Goal: Transaction & Acquisition: Download file/media

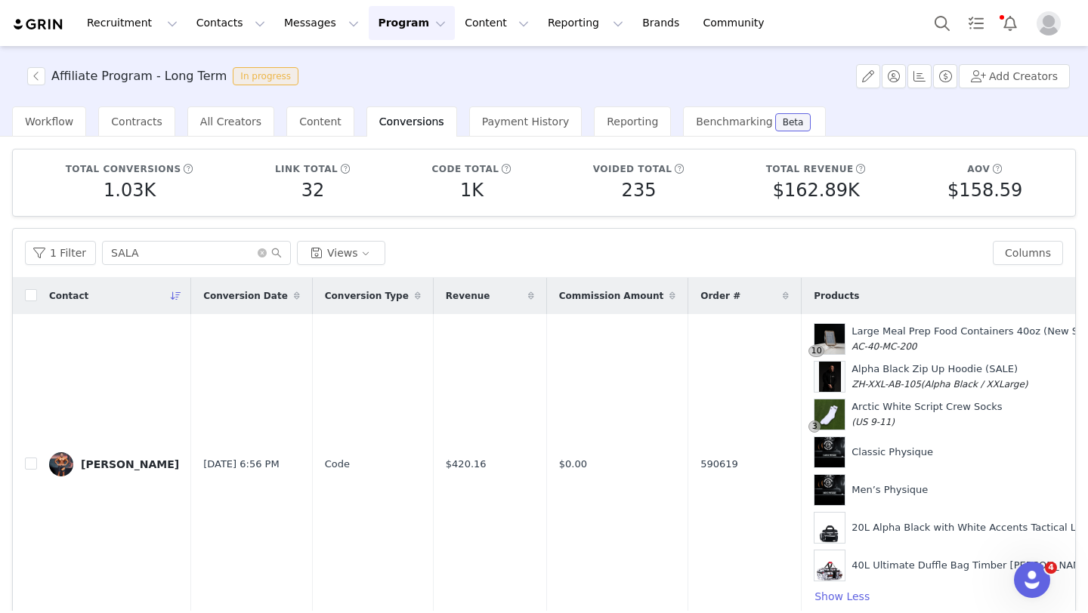
scroll to position [82, 0]
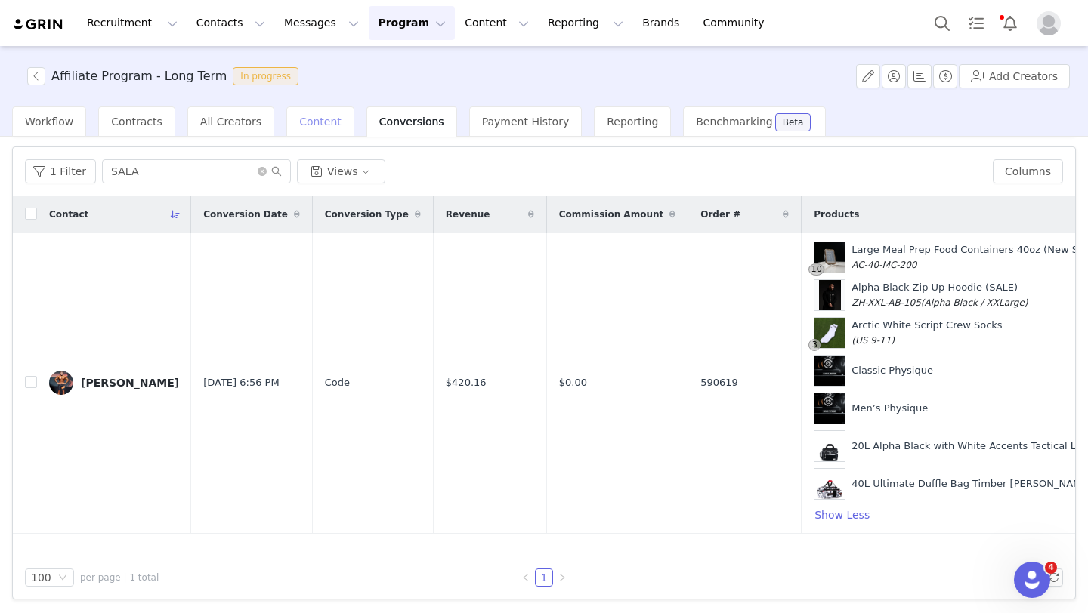
click at [321, 121] on span "Content" at bounding box center [320, 122] width 42 height 12
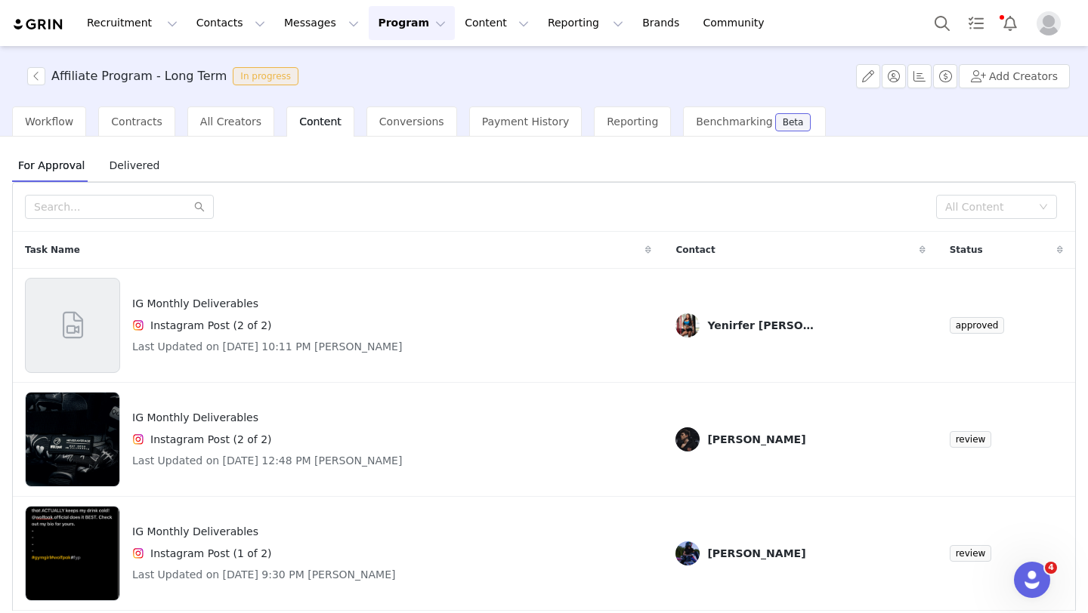
click at [400, 29] on button "Program Program" at bounding box center [412, 23] width 86 height 34
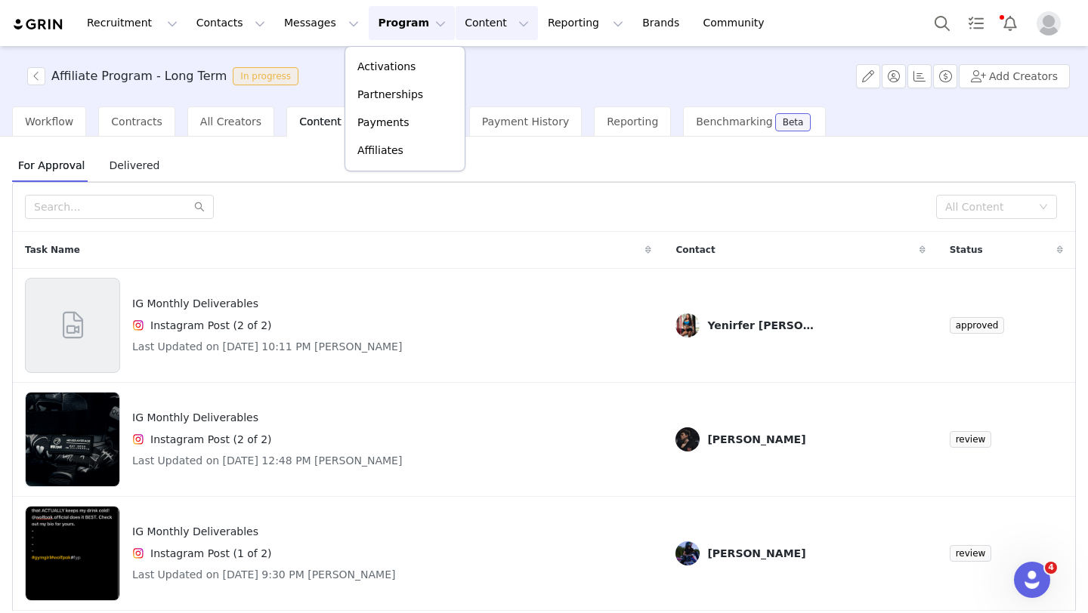
click at [457, 32] on button "Content Content" at bounding box center [497, 23] width 82 height 34
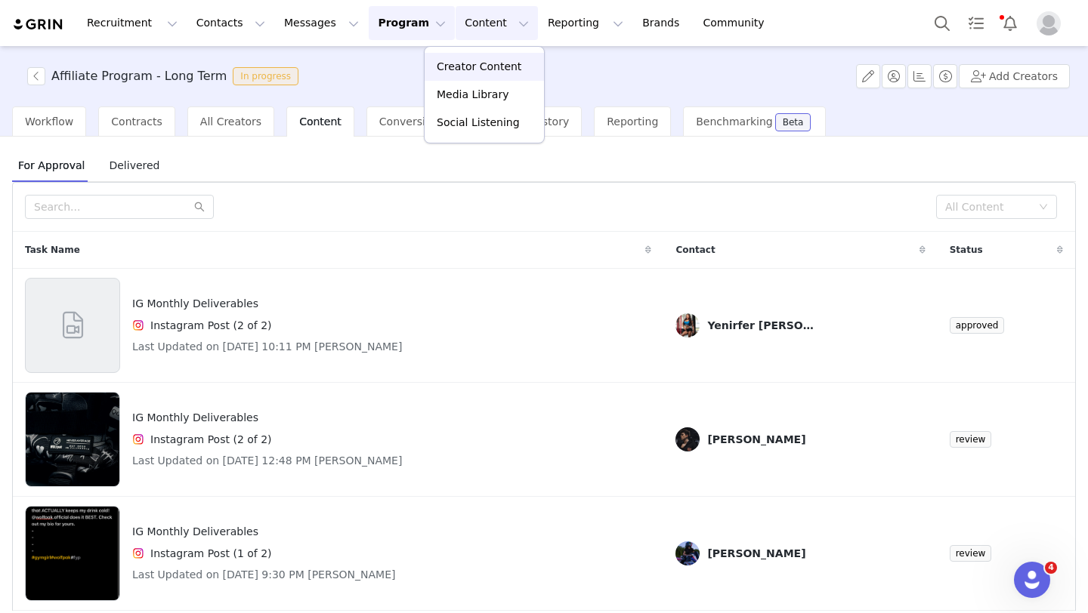
click at [463, 60] on p "Creator Content" at bounding box center [479, 67] width 85 height 16
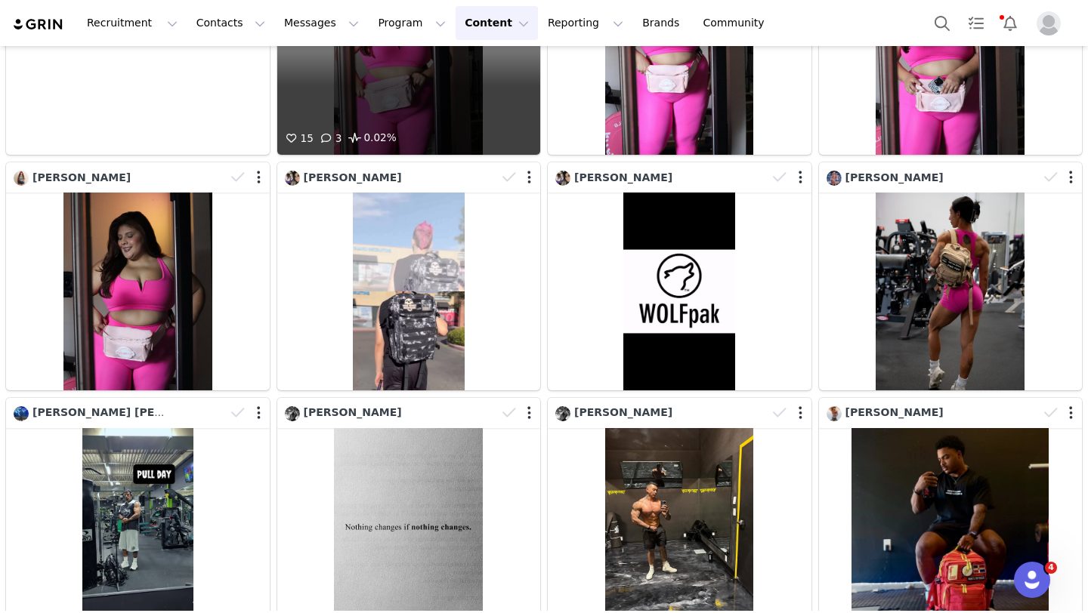
scroll to position [187, 0]
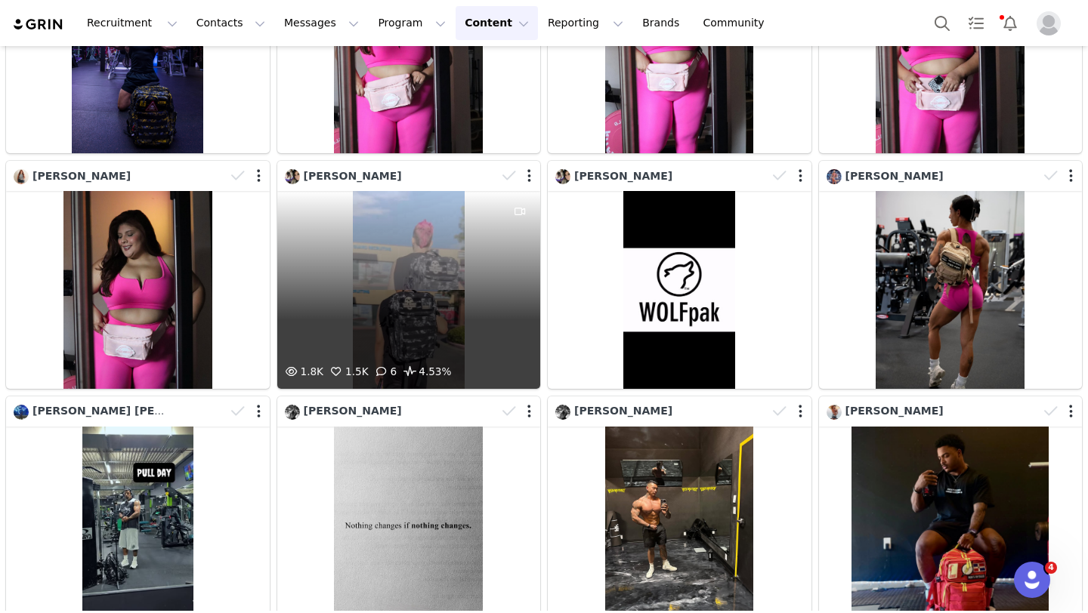
click at [416, 286] on div "1.8K 1.5K 6 4.53%" at bounding box center [409, 289] width 264 height 197
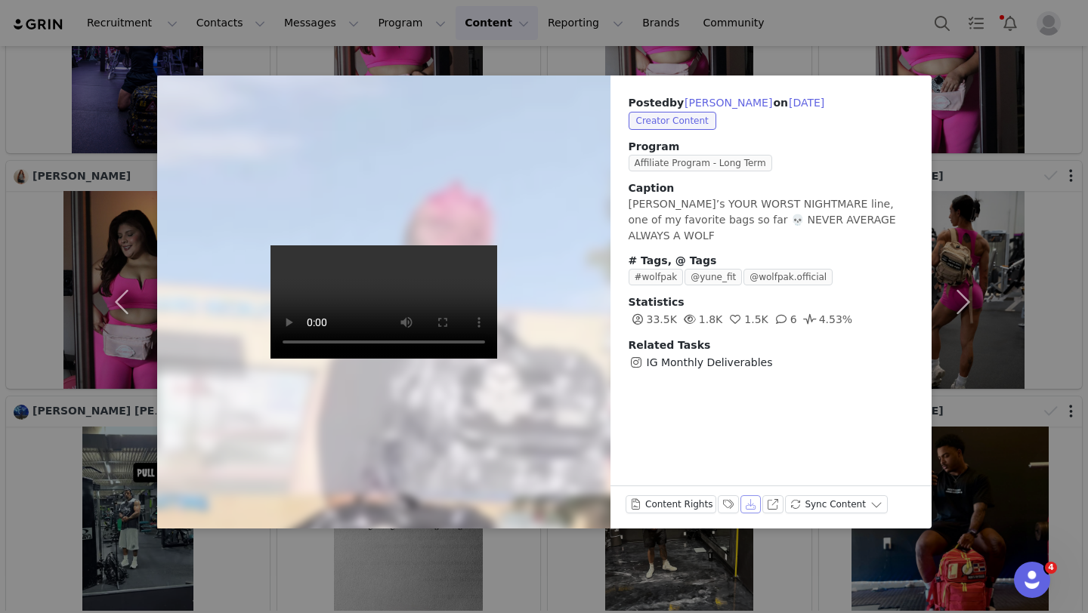
click at [754, 504] on button "Download" at bounding box center [750, 505] width 21 height 18
click at [962, 249] on button "button" at bounding box center [962, 302] width 63 height 453
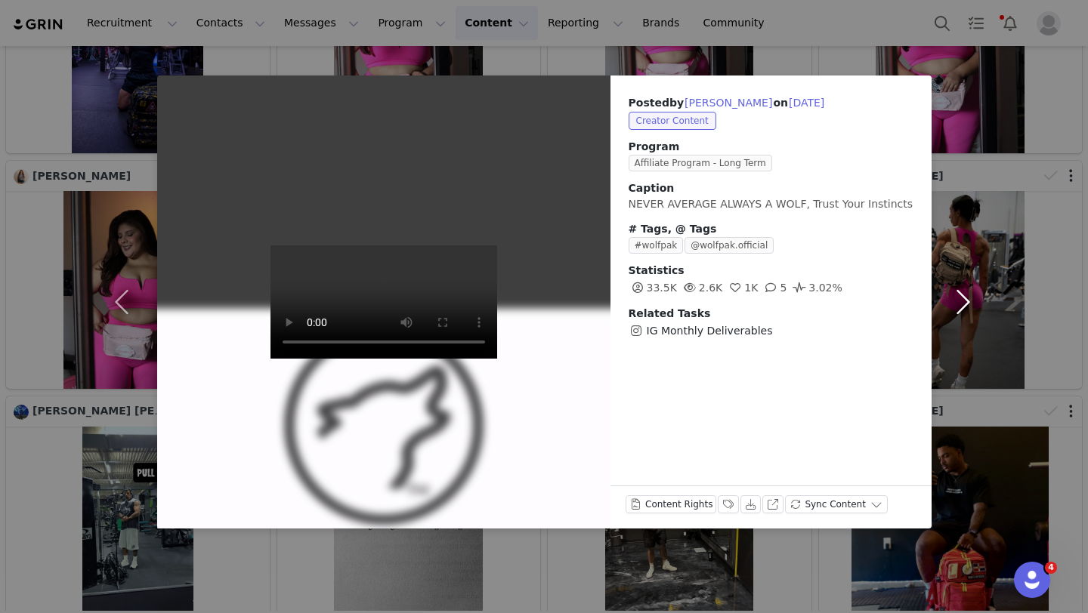
click at [935, 91] on button "button" at bounding box center [962, 302] width 63 height 453
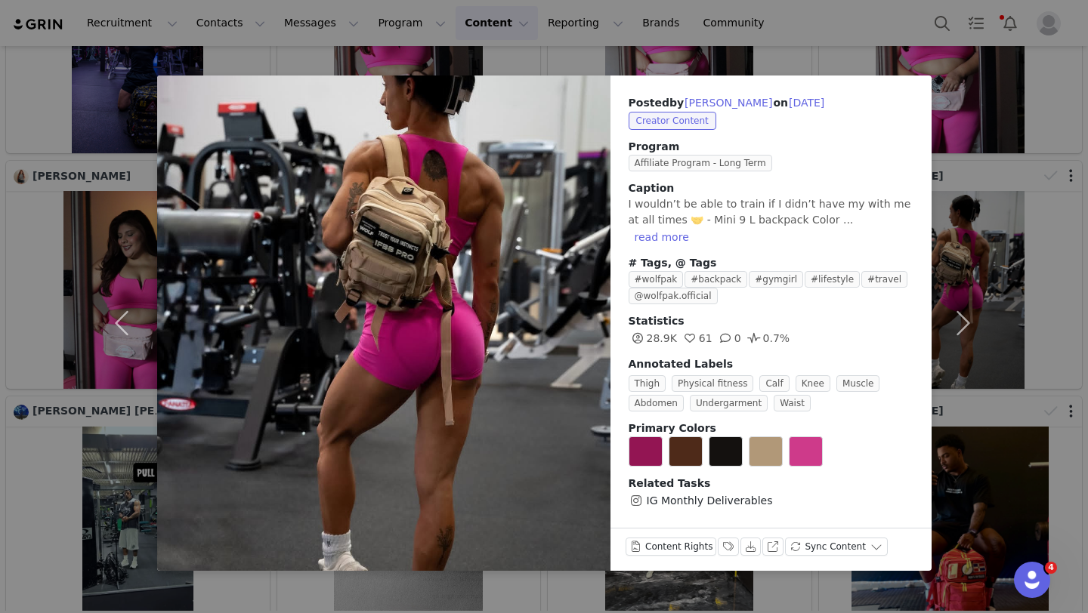
click at [37, 343] on div "Posted by [PERSON_NAME] on [DATE] Creator Content Program Affiliate Program - L…" at bounding box center [544, 306] width 1088 height 613
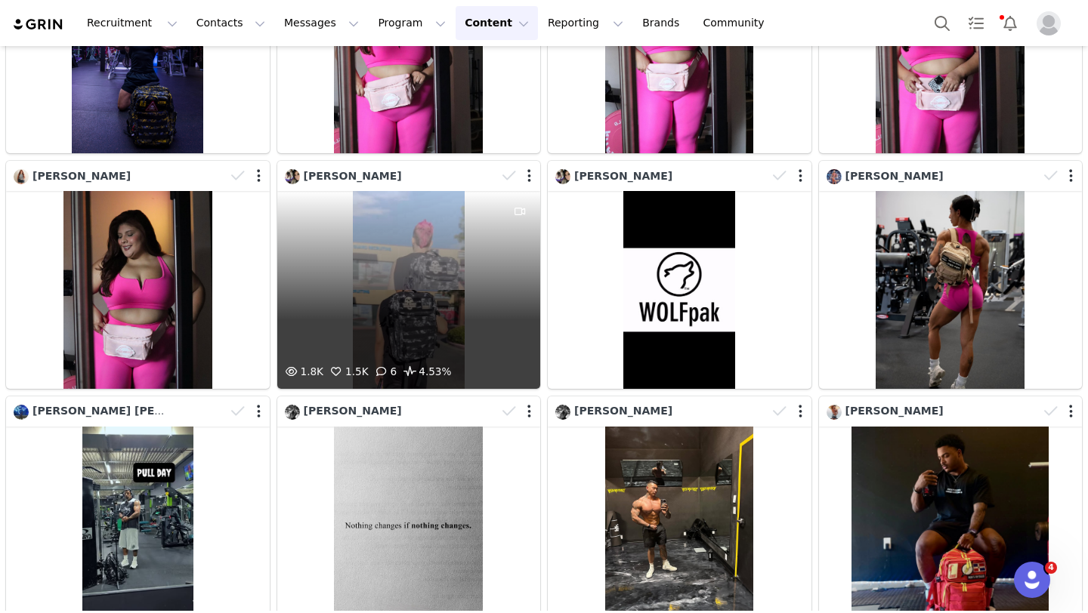
click at [377, 308] on div "1.8K 1.5K 6 4.53%" at bounding box center [409, 289] width 264 height 197
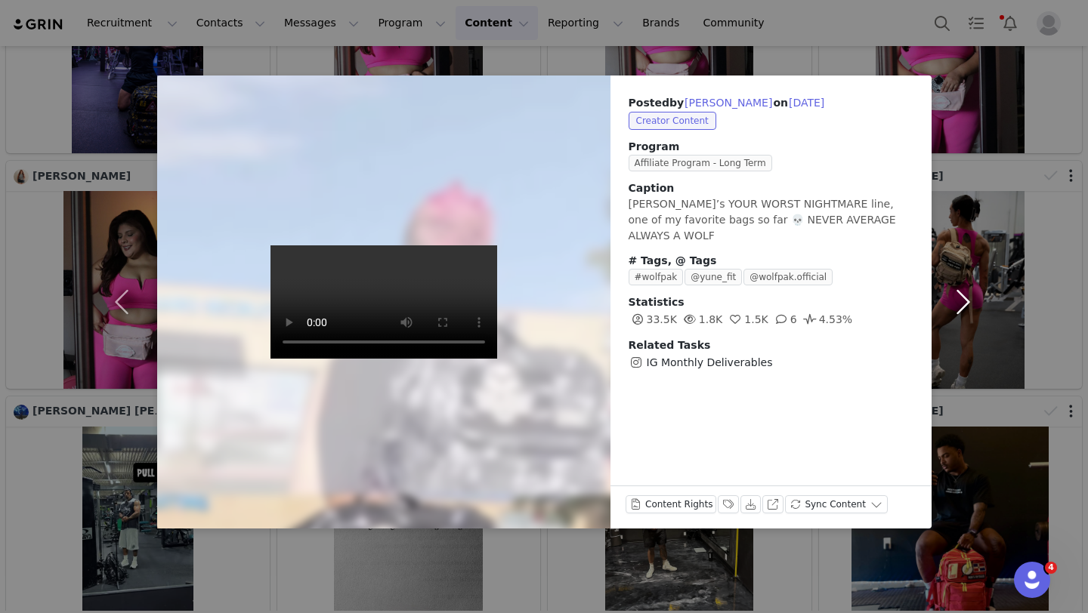
click at [953, 90] on button "button" at bounding box center [962, 302] width 63 height 453
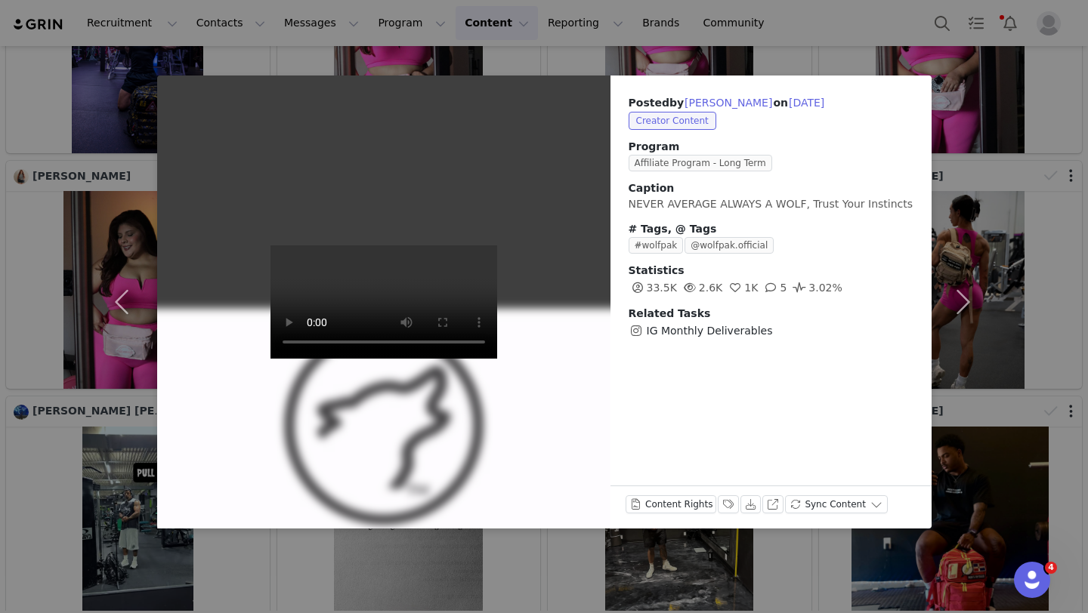
click at [778, 566] on div "Posted by [PERSON_NAME] on [DATE] Creator Content Program Affiliate Program - L…" at bounding box center [544, 306] width 1088 height 613
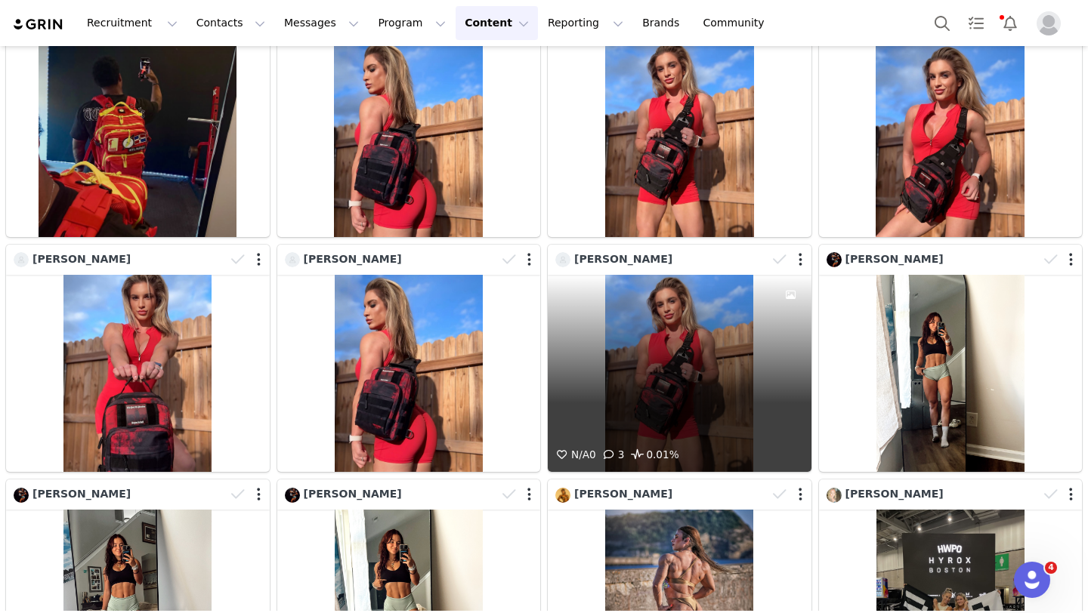
scroll to position [814, 0]
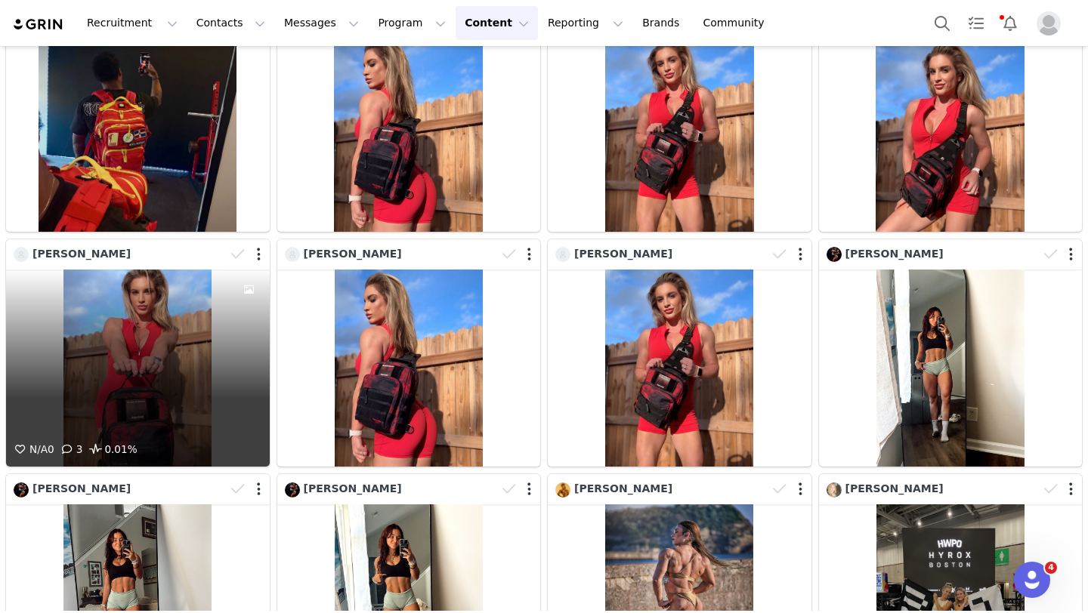
click at [255, 259] on div at bounding box center [248, 254] width 44 height 23
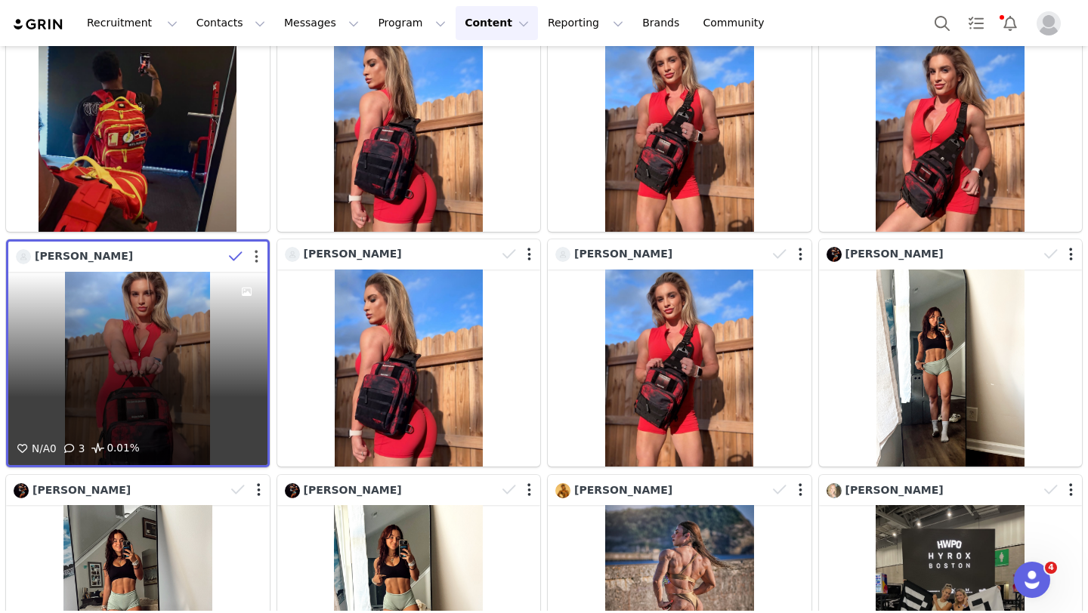
click at [256, 258] on button "button" at bounding box center [257, 256] width 4 height 15
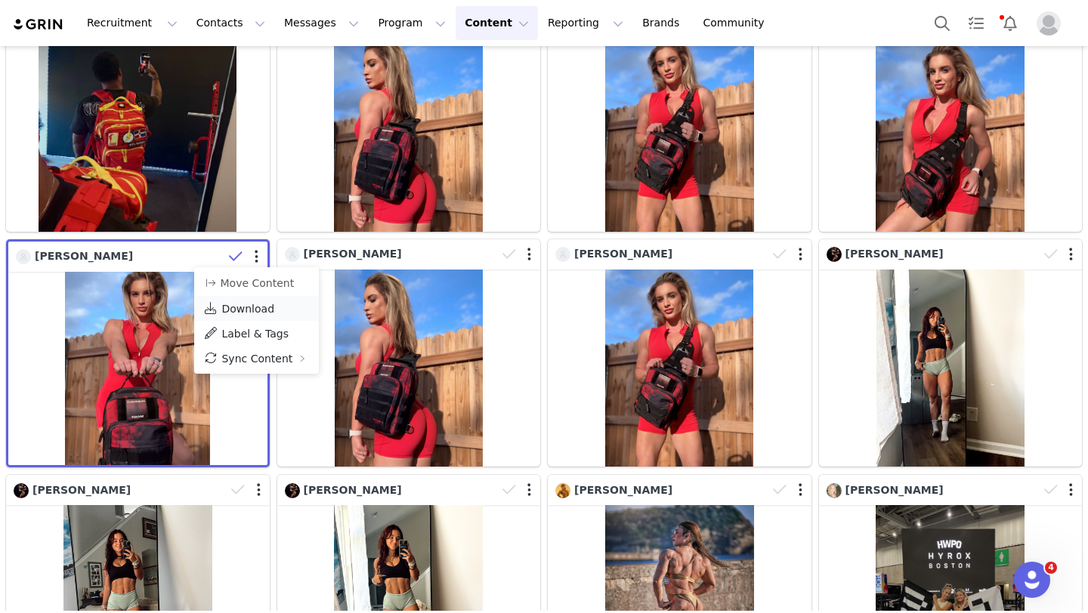
click at [253, 303] on span "Download" at bounding box center [247, 309] width 53 height 12
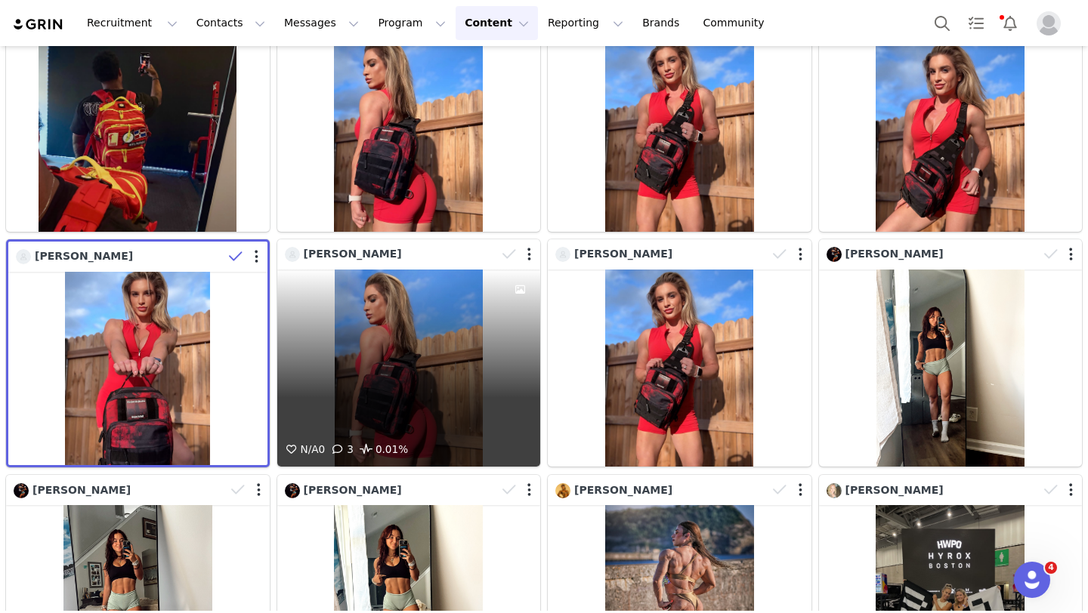
click at [523, 255] on div at bounding box center [518, 254] width 44 height 23
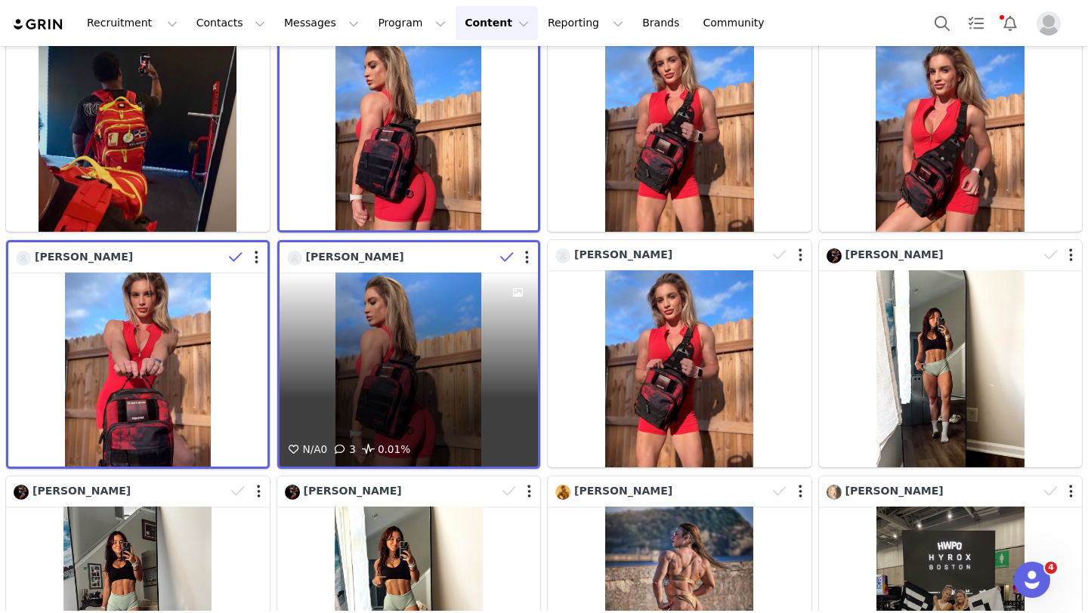
click at [523, 255] on div at bounding box center [516, 257] width 44 height 23
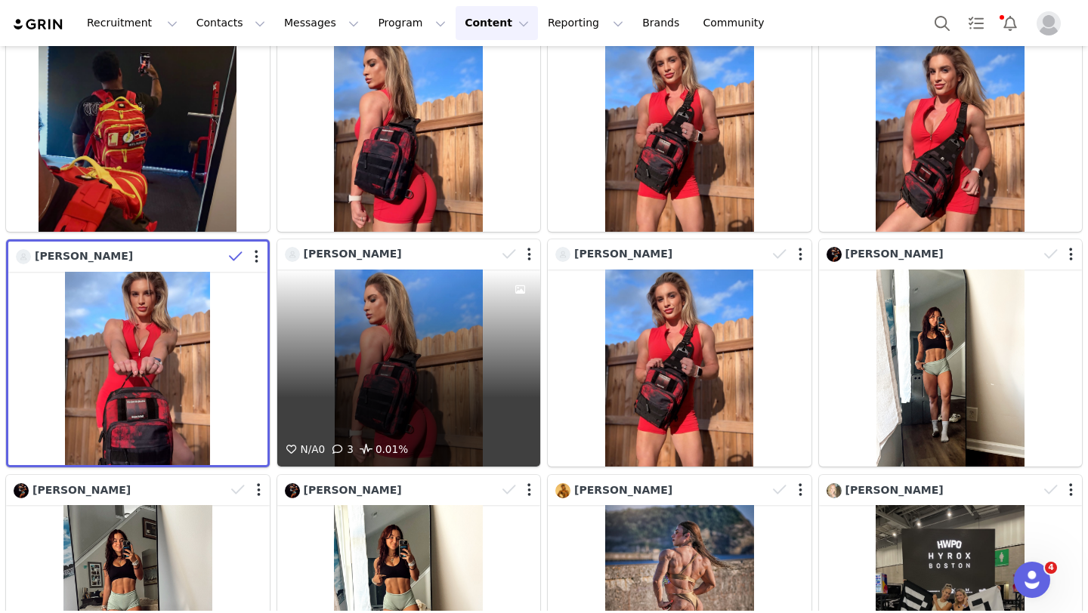
click at [534, 260] on div at bounding box center [518, 254] width 44 height 23
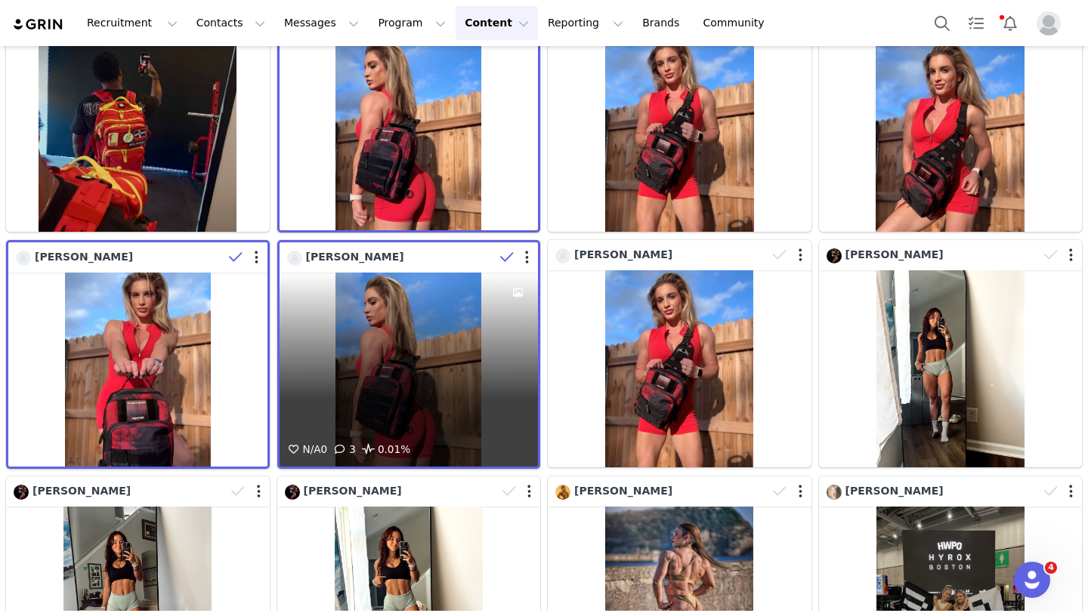
click at [530, 259] on div at bounding box center [516, 257] width 44 height 23
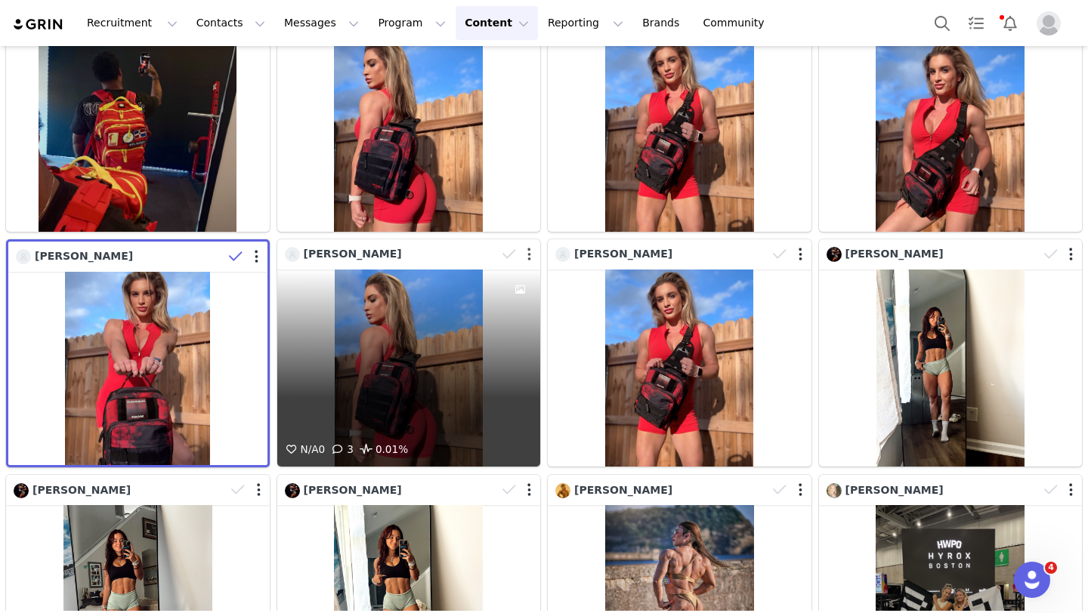
click at [530, 259] on button "button" at bounding box center [529, 254] width 4 height 15
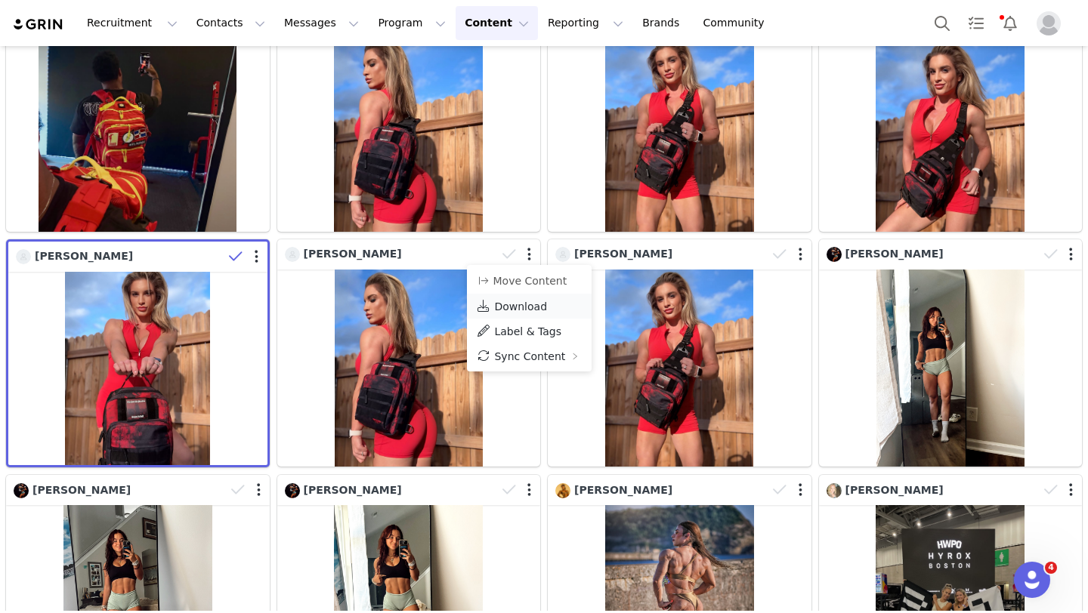
click at [518, 307] on span "Download" at bounding box center [520, 307] width 53 height 12
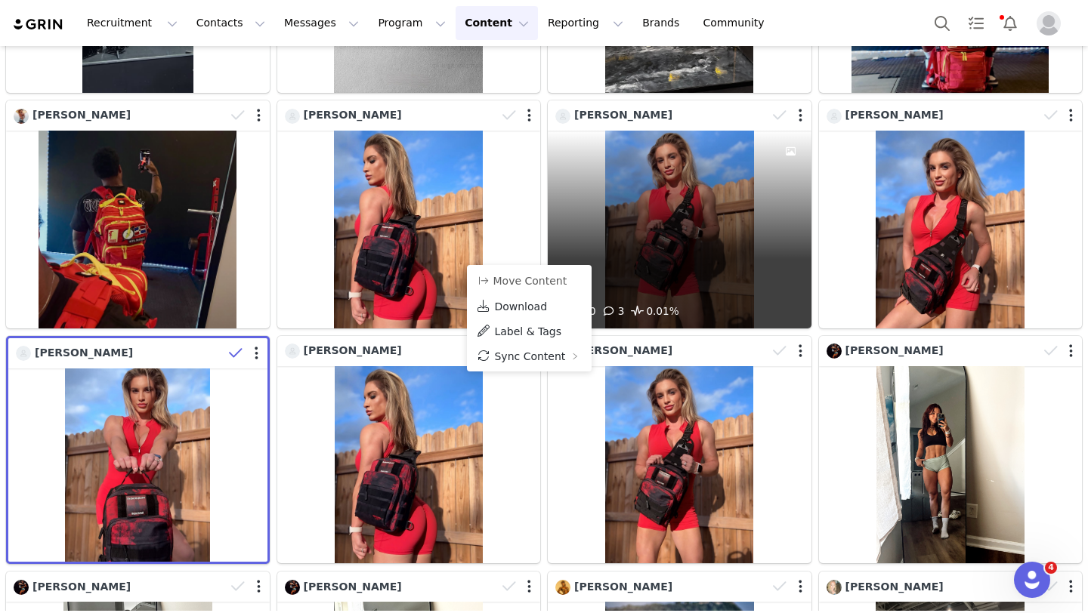
scroll to position [706, 0]
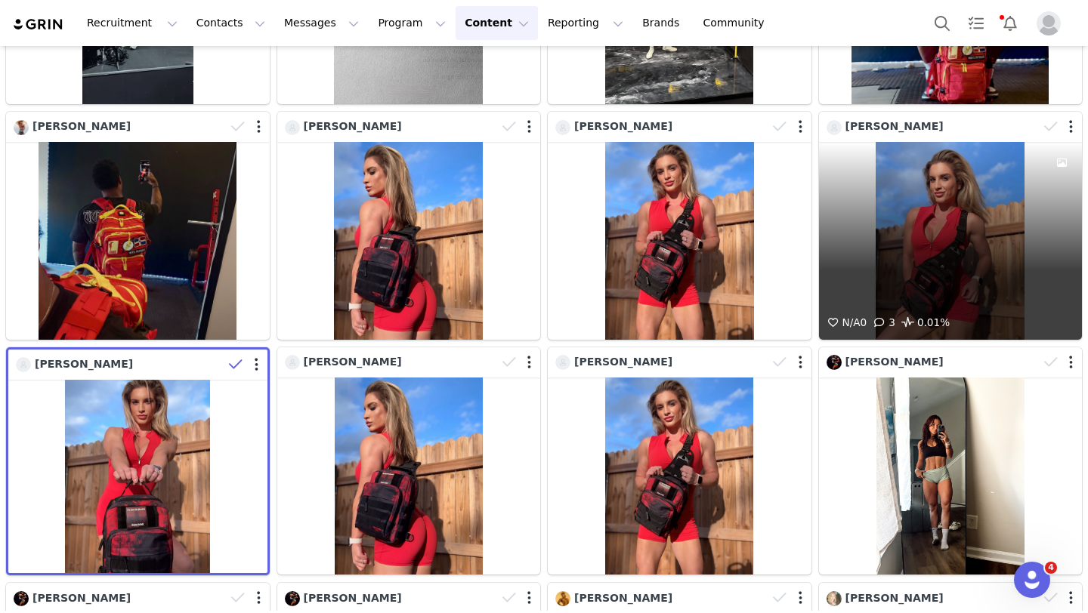
click at [1032, 135] on div "[PERSON_NAME]" at bounding box center [932, 127] width 212 height 17
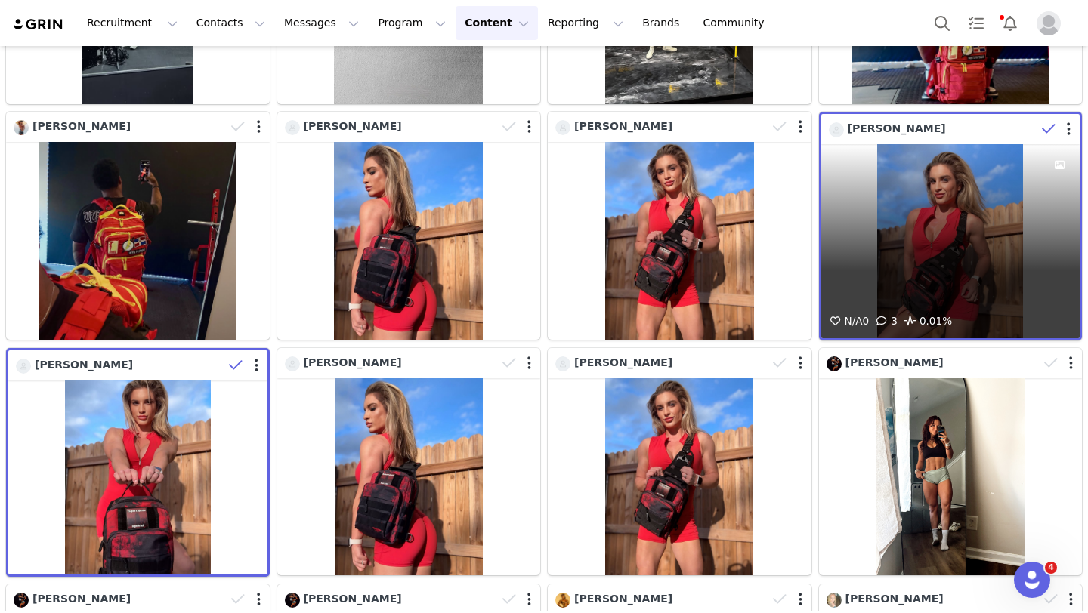
click at [962, 252] on div "N/A 0 3 0.01%" at bounding box center [950, 241] width 259 height 194
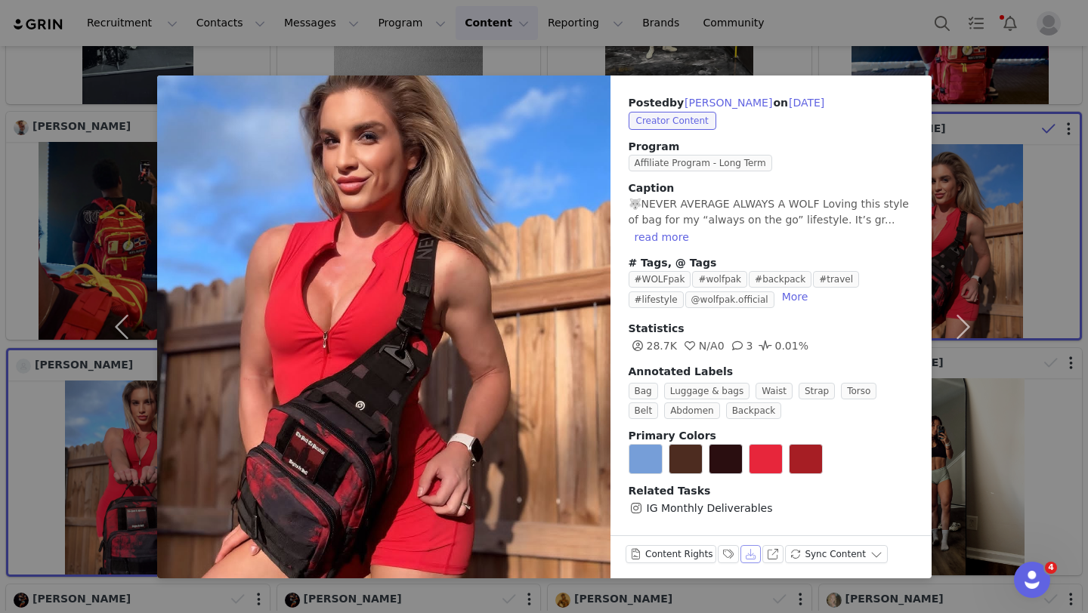
click at [746, 552] on button "Download" at bounding box center [750, 554] width 21 height 18
click at [431, 29] on div "Posted by [PERSON_NAME] on [DATE] Creator Content Program Affiliate Program - L…" at bounding box center [544, 306] width 1088 height 613
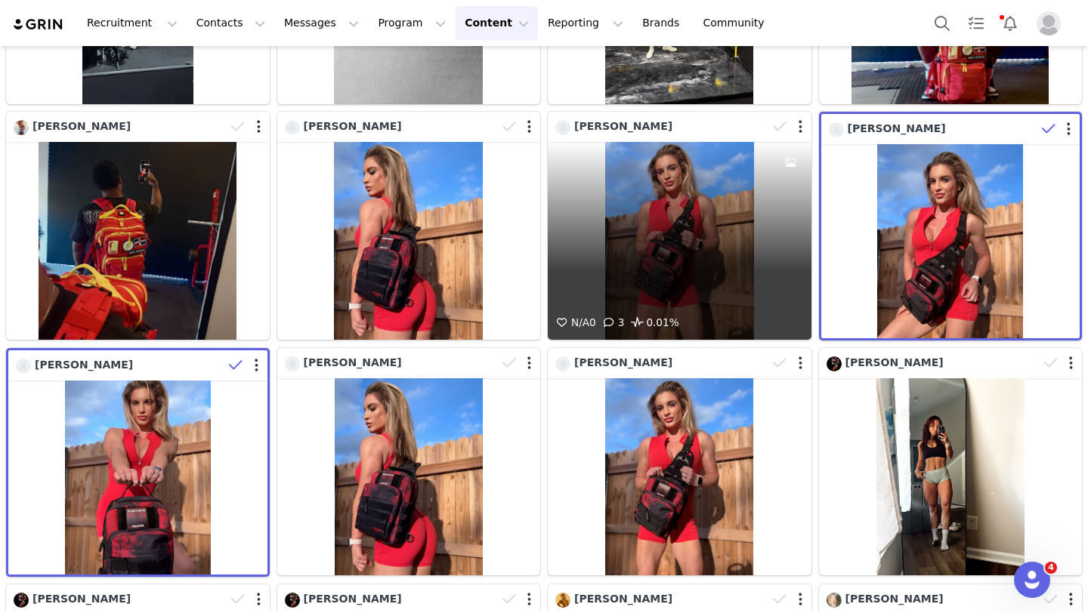
click at [602, 252] on div "N/A 0 3 0.01%" at bounding box center [680, 240] width 264 height 197
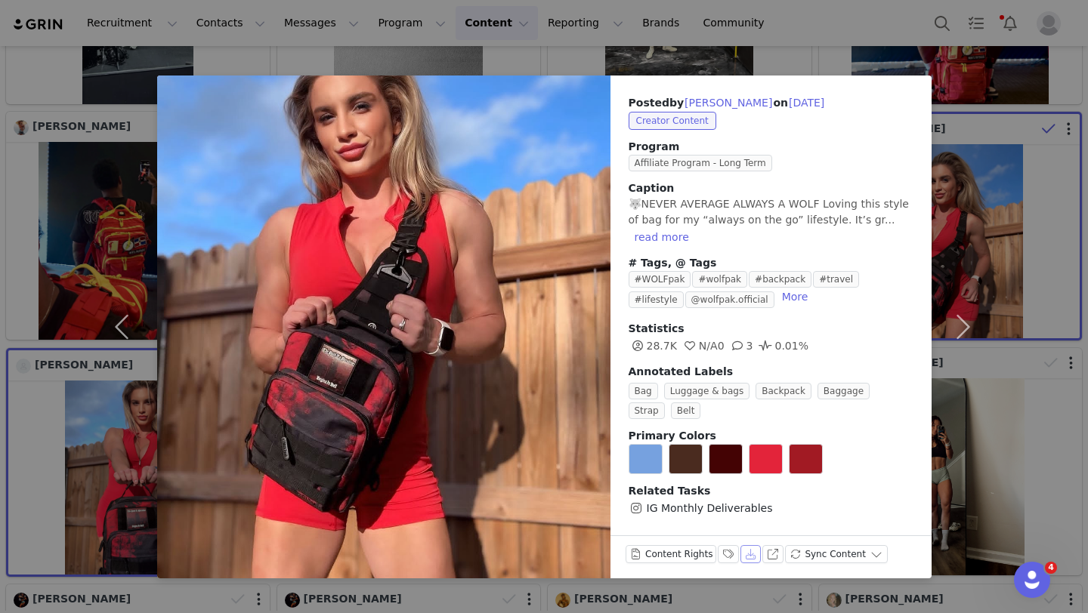
click at [745, 553] on button "Download" at bounding box center [750, 554] width 21 height 18
click at [747, 554] on button "Download" at bounding box center [750, 554] width 21 height 18
click at [947, 57] on div "Posted by [PERSON_NAME] on [DATE] Creator Content Program Affiliate Program - L…" at bounding box center [544, 306] width 1088 height 613
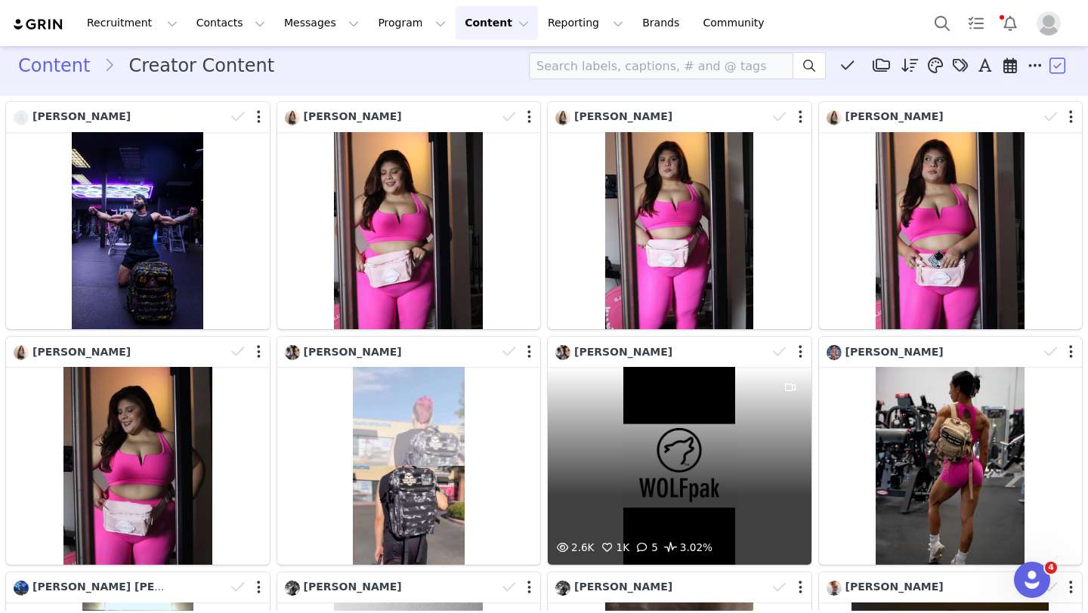
scroll to position [16, 0]
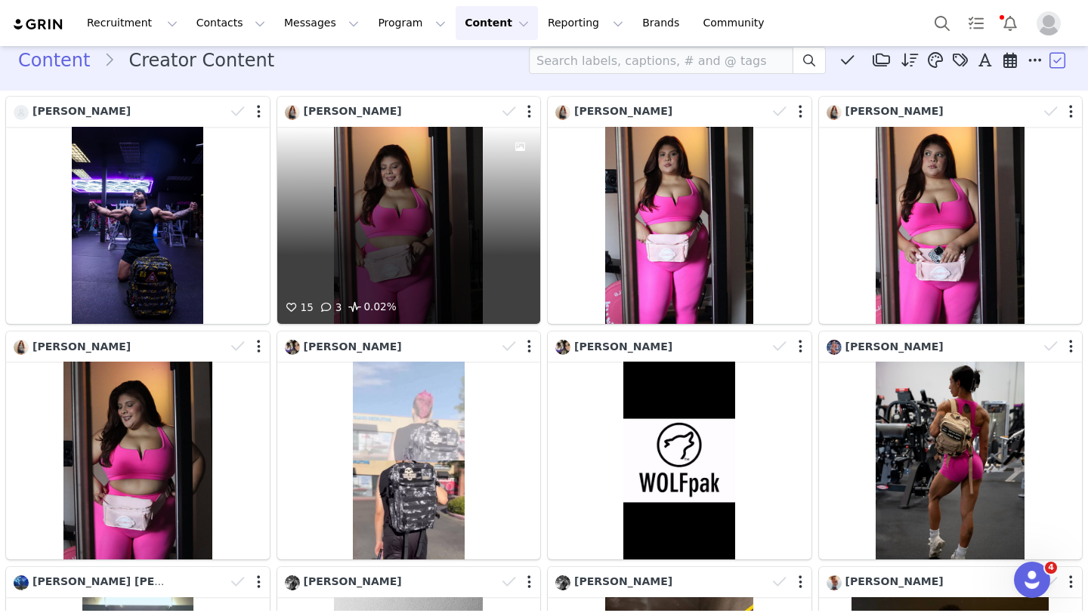
click at [480, 282] on div "15 3 0.02%" at bounding box center [409, 225] width 264 height 197
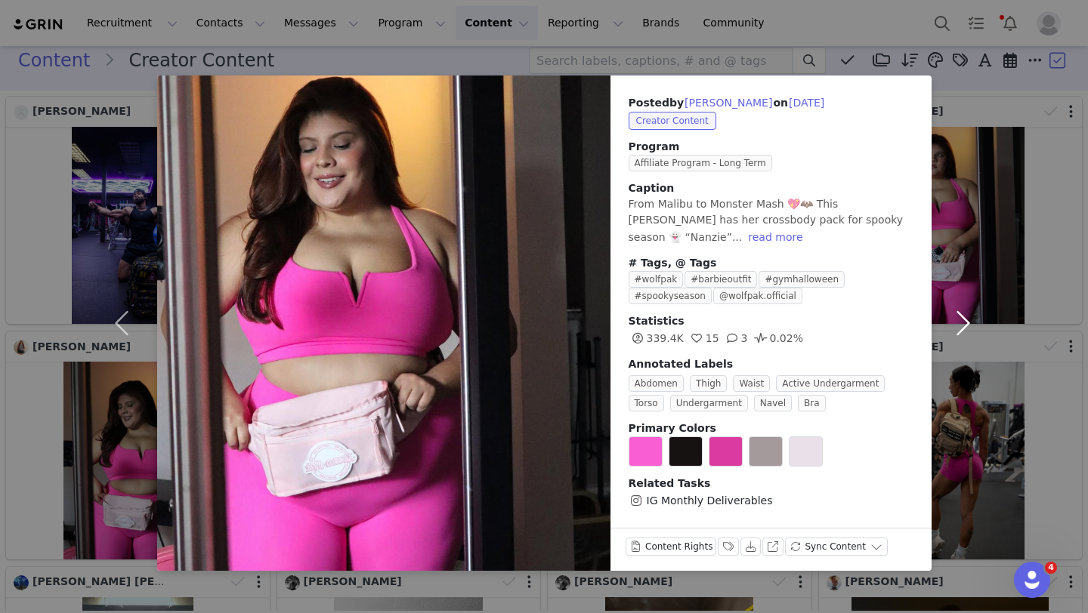
click at [963, 323] on button "button" at bounding box center [962, 324] width 63 height 496
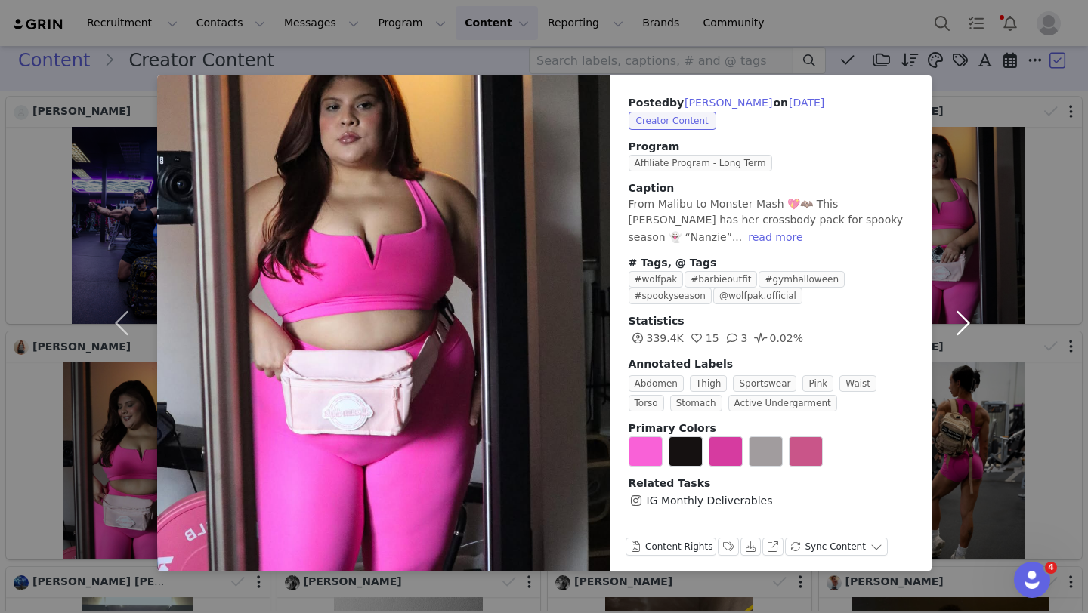
click at [963, 323] on button "button" at bounding box center [962, 324] width 63 height 496
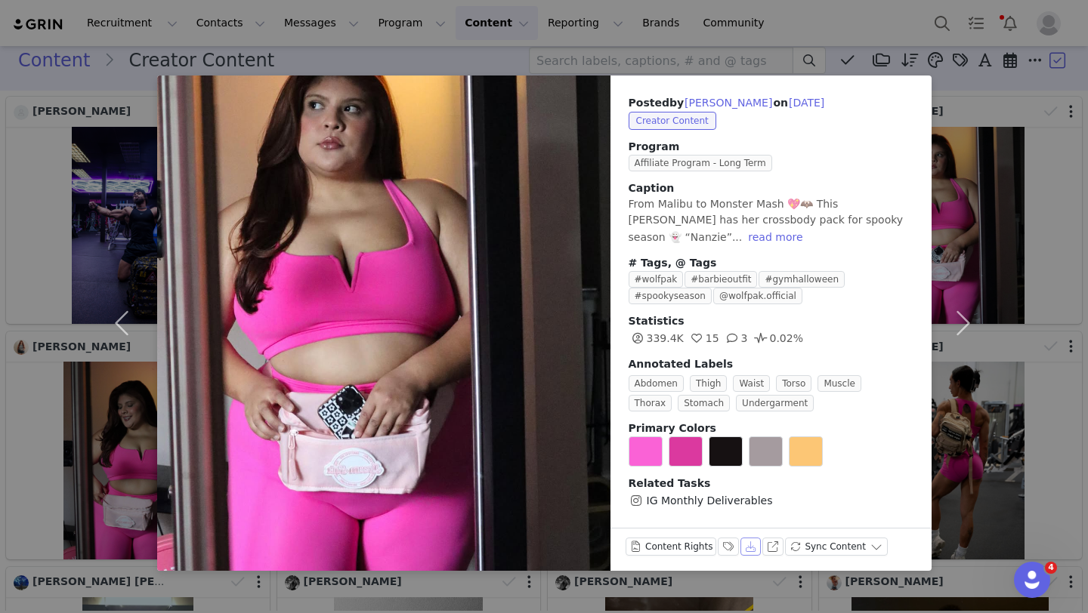
click at [744, 548] on button "Download" at bounding box center [750, 547] width 21 height 18
click at [960, 326] on button "button" at bounding box center [962, 324] width 63 height 496
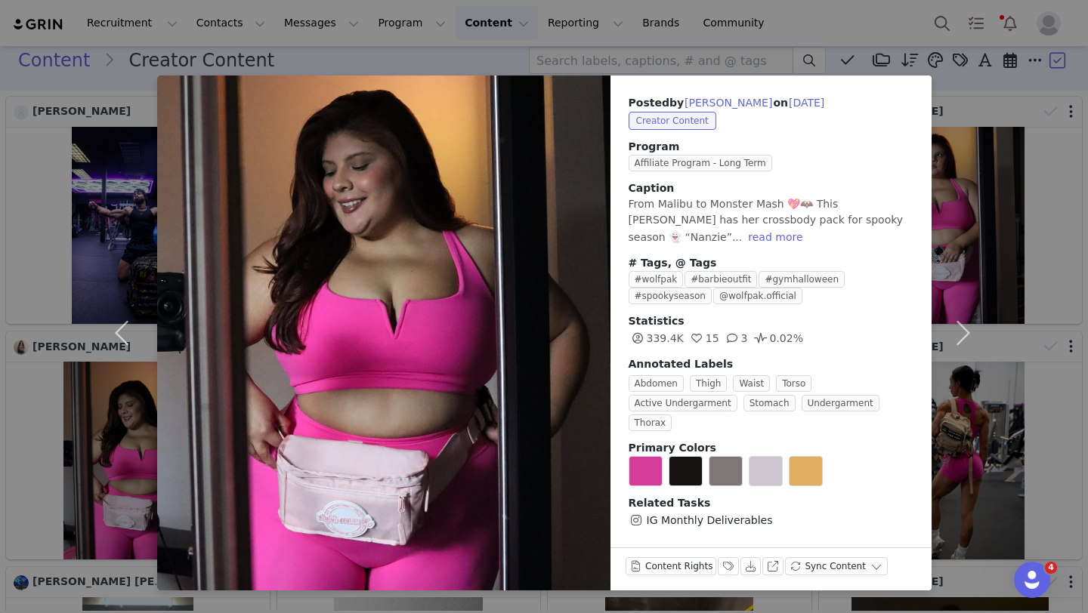
click at [1038, 184] on div "Posted by [PERSON_NAME] on [DATE] Creator Content Program Affiliate Program - L…" at bounding box center [544, 306] width 1088 height 613
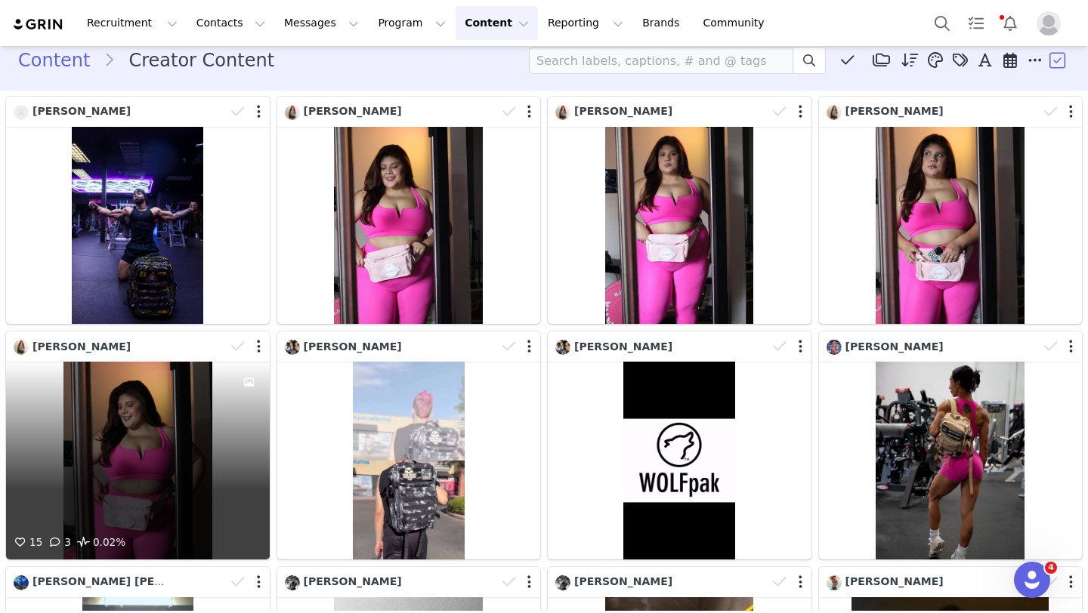
click at [134, 445] on div "15 3 0.02%" at bounding box center [138, 460] width 264 height 197
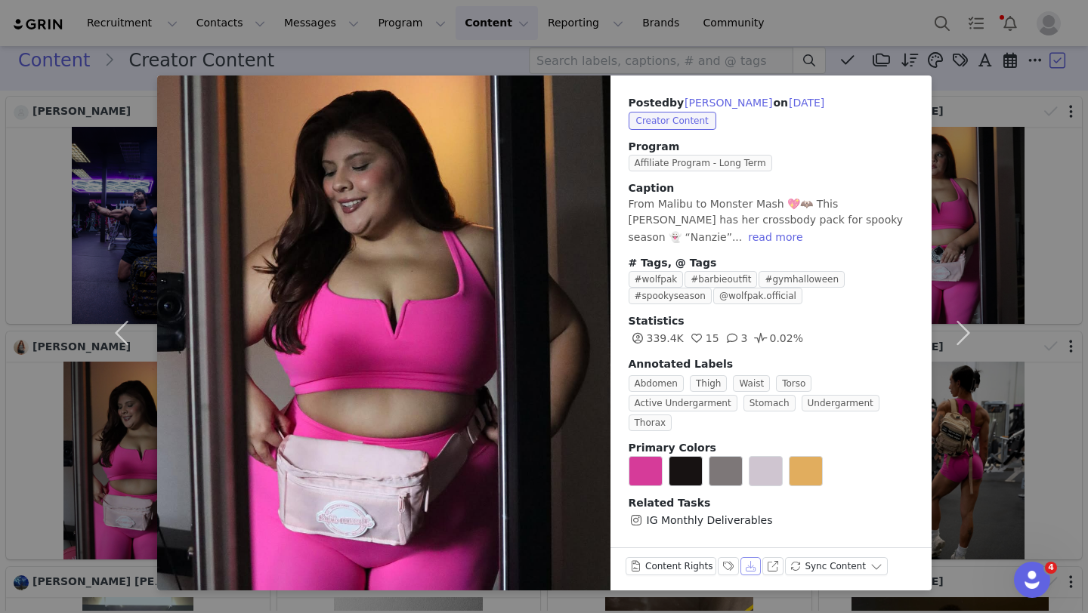
click at [748, 570] on button "Download" at bounding box center [750, 567] width 21 height 18
click at [351, 54] on div "Posted by [PERSON_NAME] on [DATE] Creator Content Program Affiliate Program - L…" at bounding box center [544, 306] width 1088 height 613
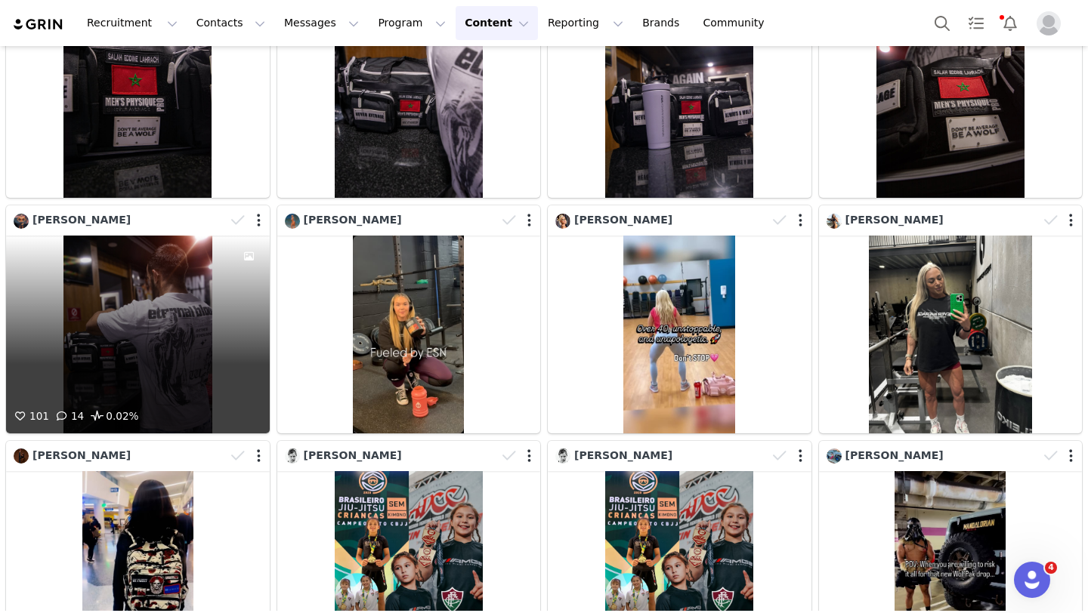
scroll to position [2501, 0]
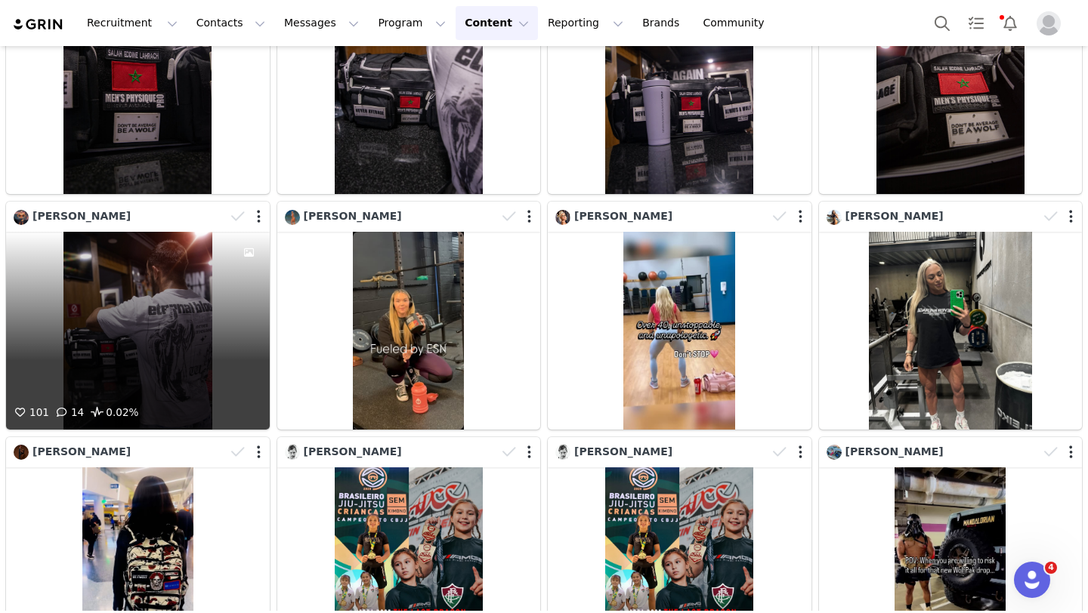
click at [145, 324] on div "101 14 0.02%" at bounding box center [138, 330] width 264 height 197
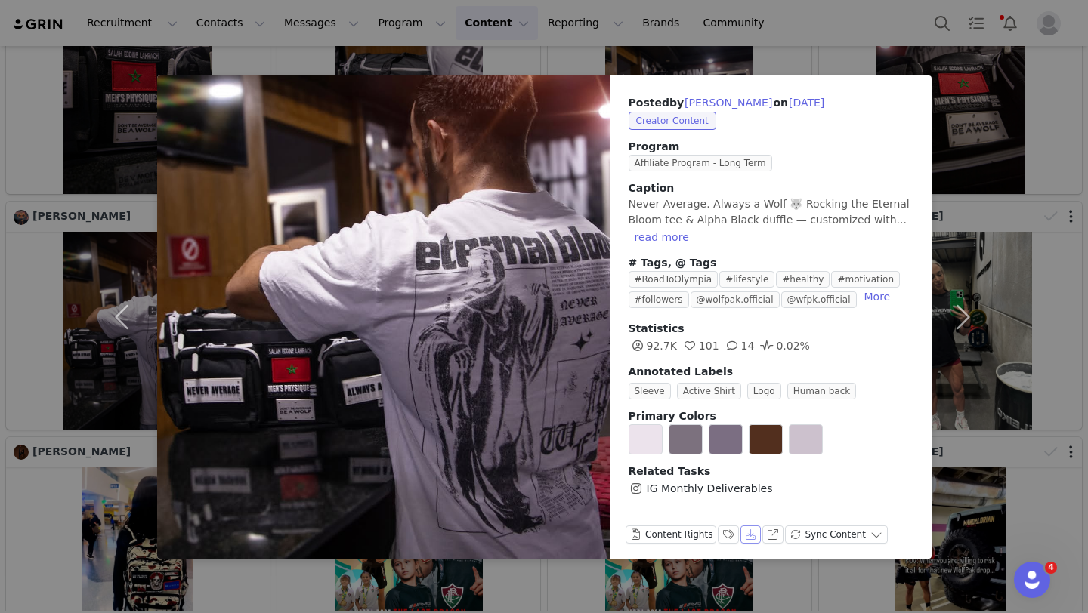
click at [745, 534] on button "Download" at bounding box center [750, 535] width 21 height 18
click at [964, 147] on button "button" at bounding box center [962, 317] width 63 height 483
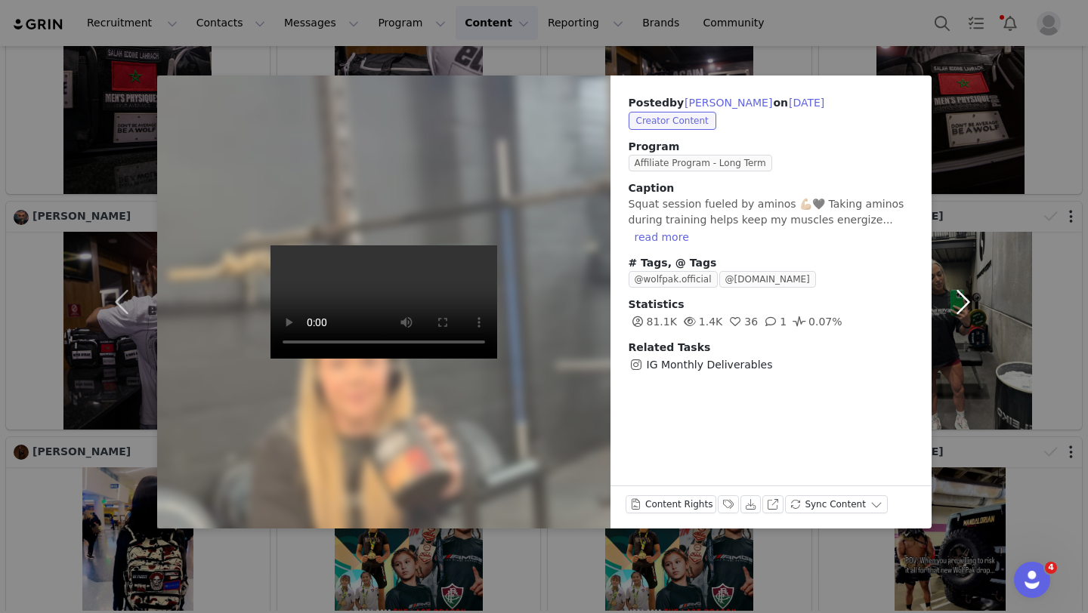
click at [959, 110] on button "button" at bounding box center [962, 302] width 63 height 453
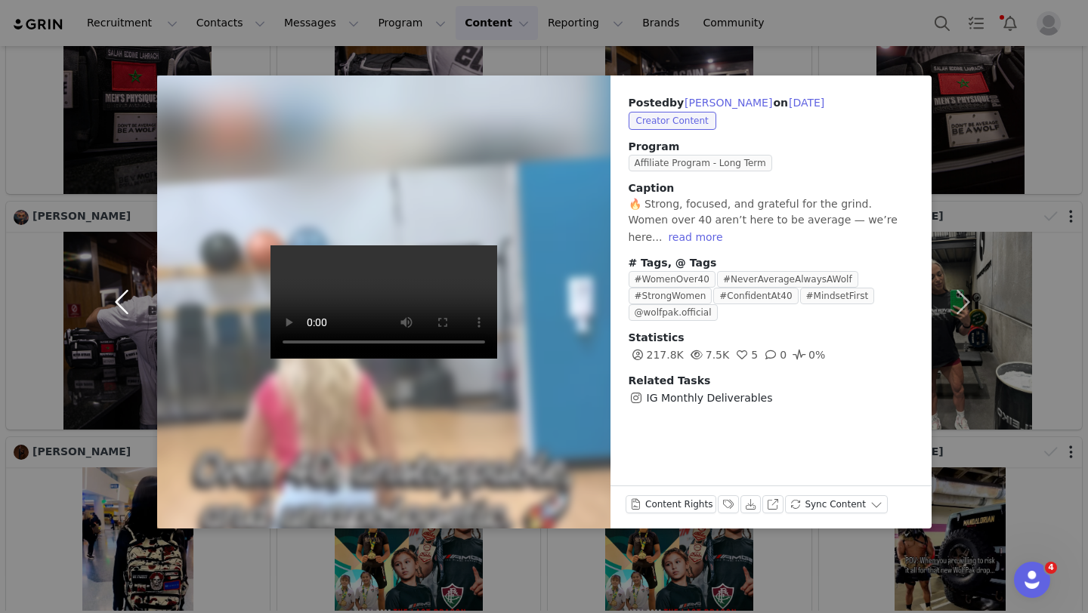
click at [104, 499] on button "button" at bounding box center [125, 302] width 63 height 453
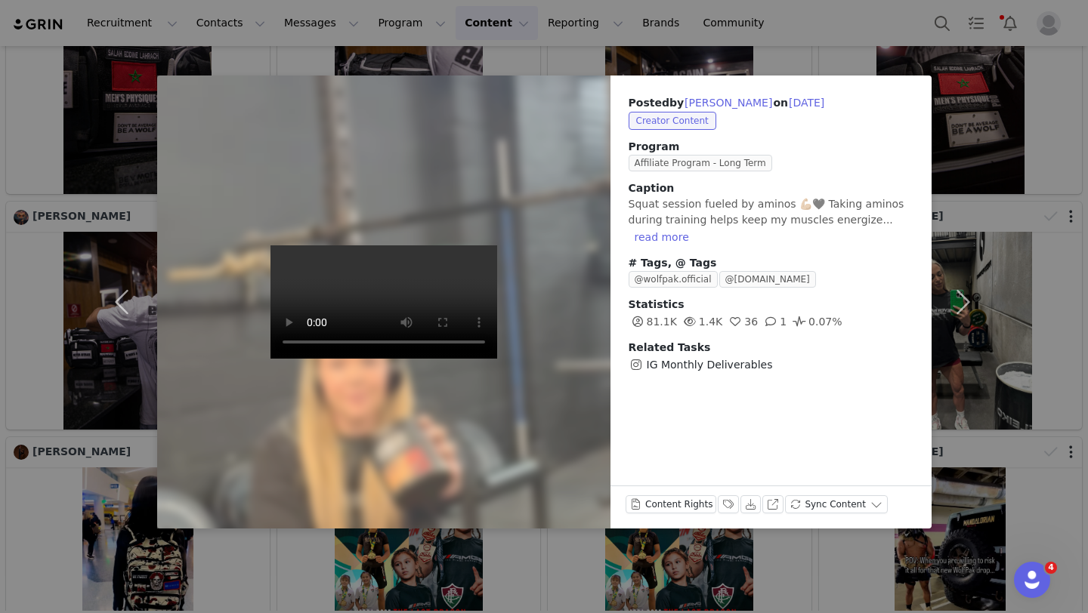
click at [822, 51] on div "Posted by [PERSON_NAME] on [DATE] Creator Content Program Affiliate Program - L…" at bounding box center [544, 306] width 1088 height 613
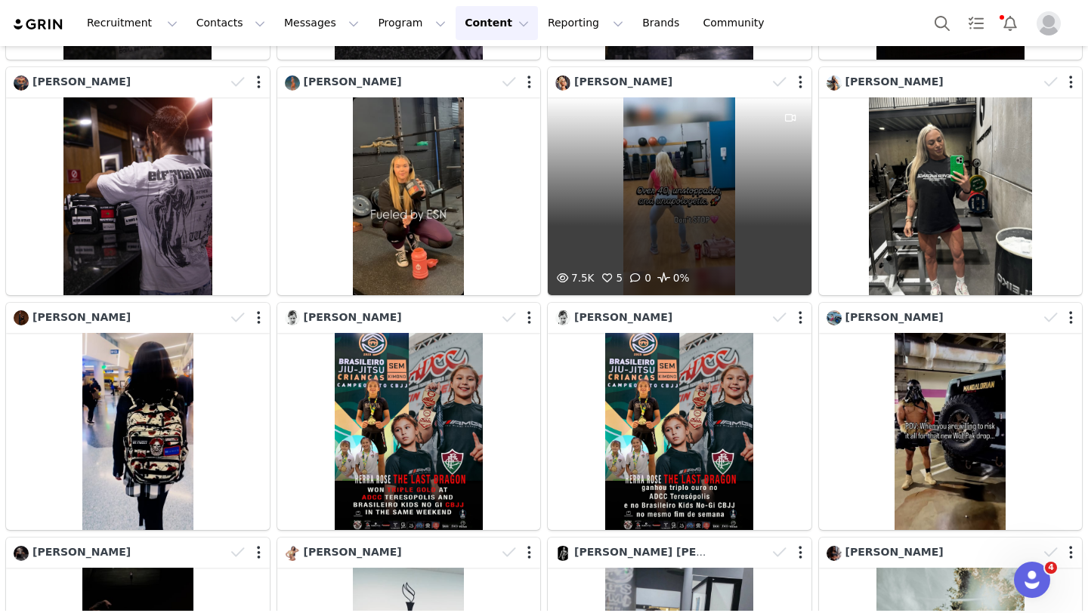
scroll to position [2662, 0]
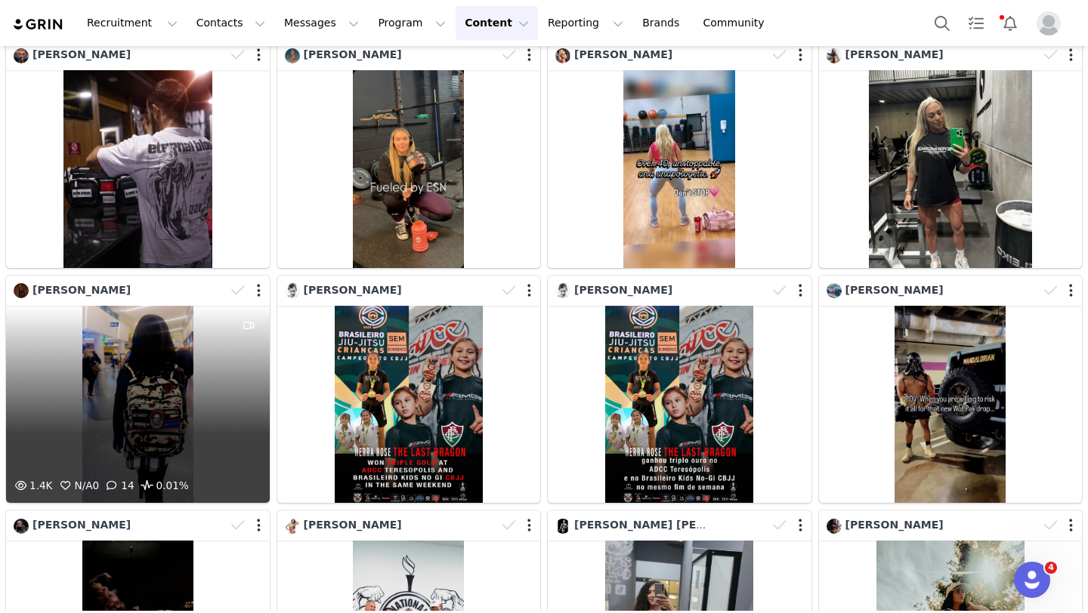
click at [159, 406] on div "1.4K N/A 0 14 0.01%" at bounding box center [138, 404] width 264 height 197
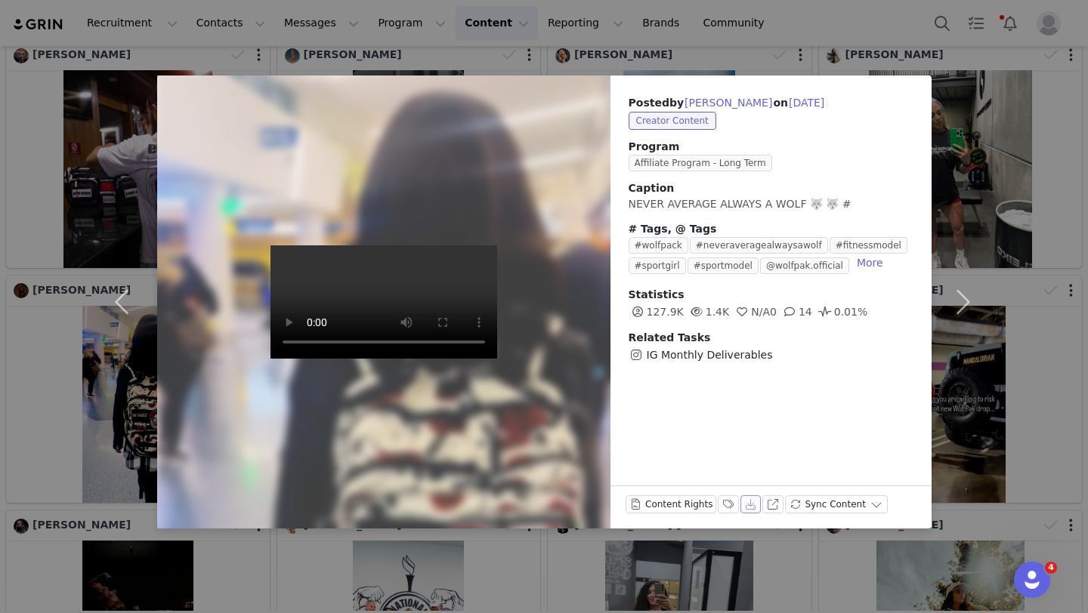
click at [746, 505] on button "Download" at bounding box center [750, 505] width 21 height 18
click at [81, 100] on div "Posted by [PERSON_NAME] on [DATE] Creator Content Program Affiliate Program - L…" at bounding box center [544, 306] width 1088 height 613
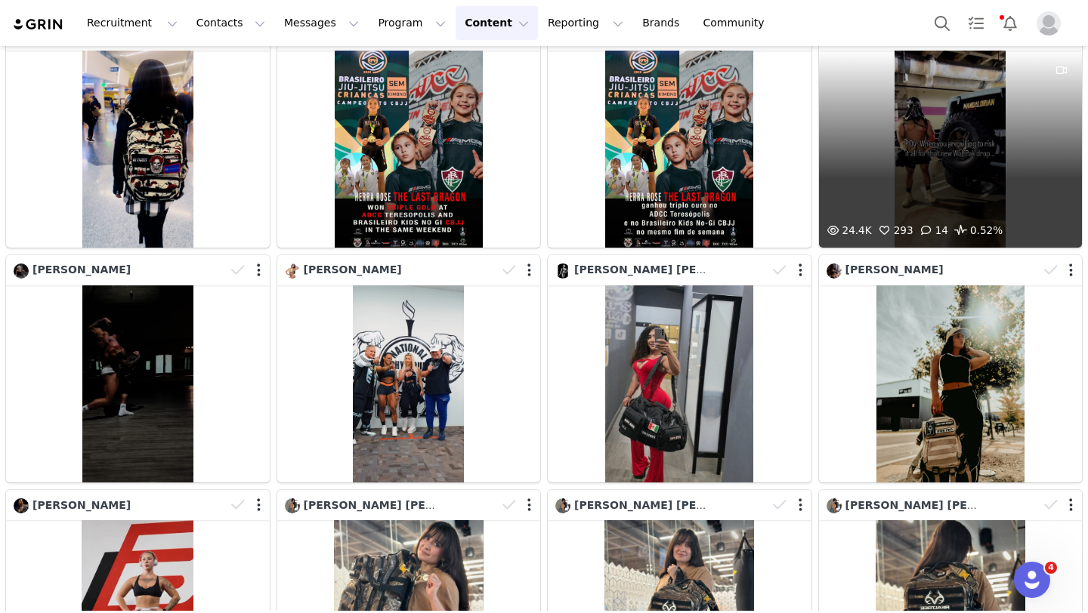
scroll to position [2921, 0]
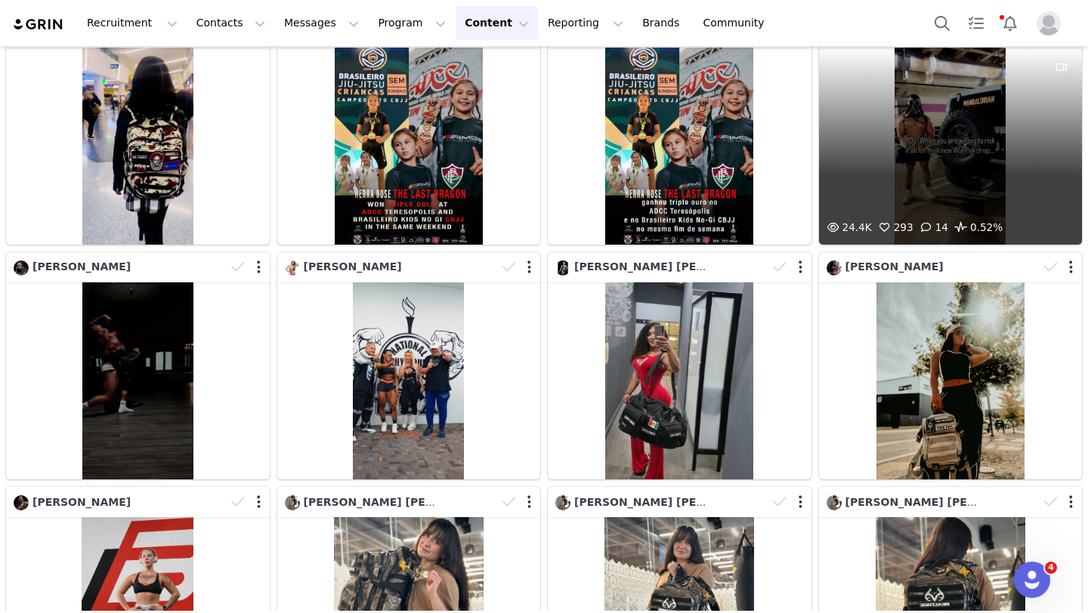
click at [947, 159] on div "24.4K 293 14 0.52%" at bounding box center [951, 146] width 264 height 197
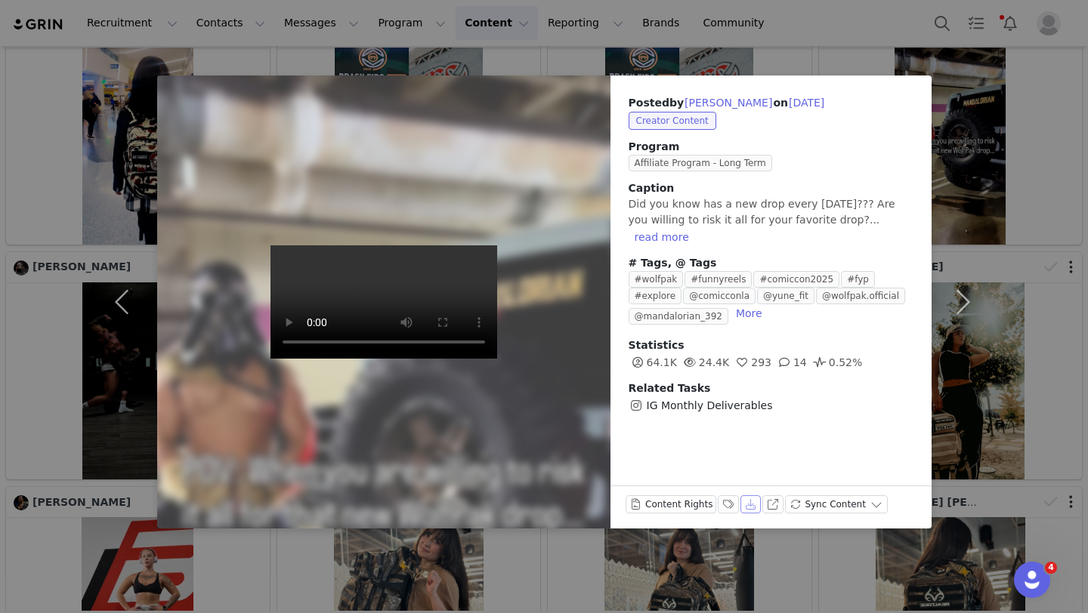
click at [748, 504] on button "Download" at bounding box center [750, 505] width 21 height 18
click at [1016, 122] on div "Posted by [PERSON_NAME] on [DATE] Creator Content Program Affiliate Program - L…" at bounding box center [544, 306] width 1088 height 613
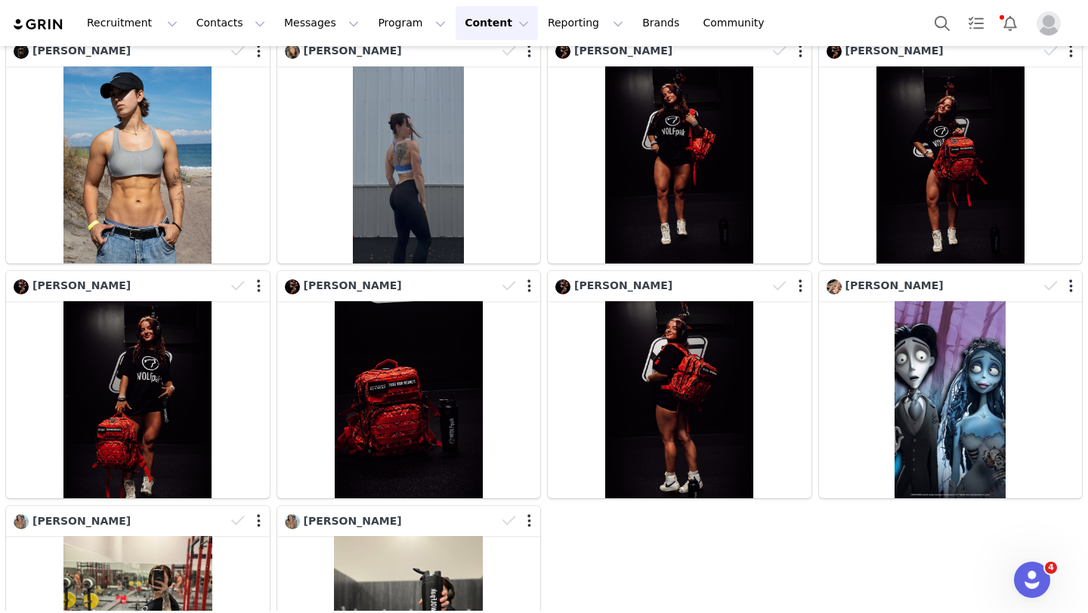
scroll to position [4787, 0]
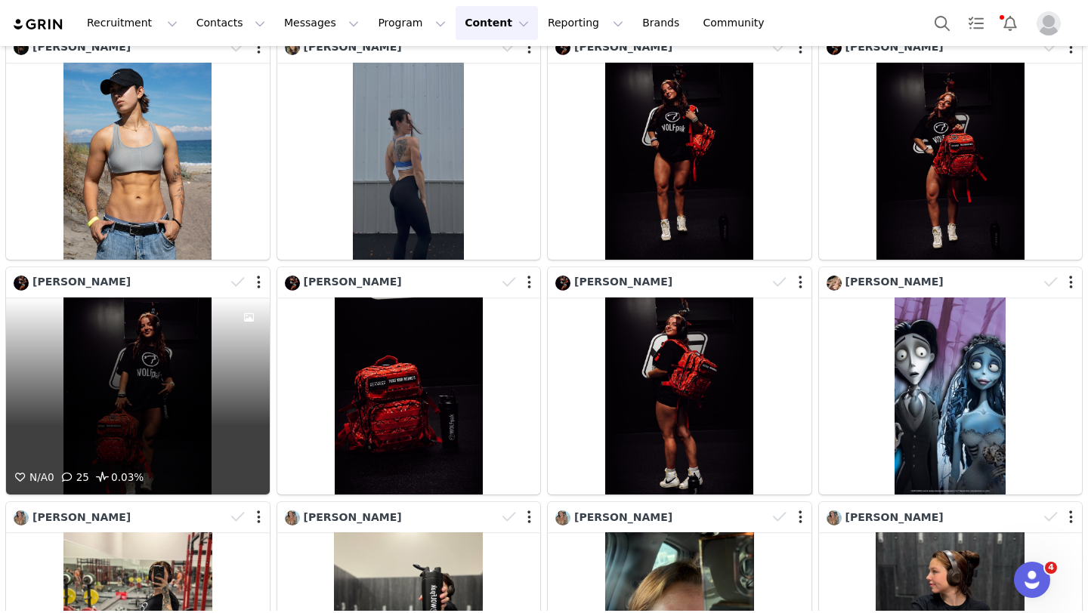
click at [157, 402] on div "N/A 0 25 0.03%" at bounding box center [138, 396] width 264 height 197
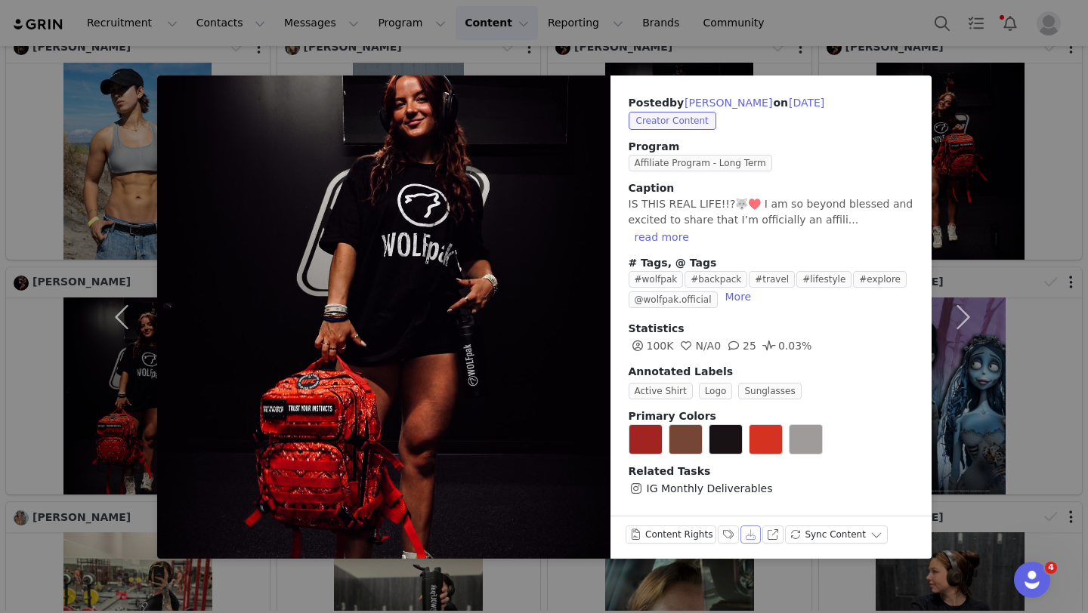
click at [746, 526] on button "Download" at bounding box center [750, 535] width 21 height 18
click at [965, 310] on button "button" at bounding box center [962, 317] width 63 height 483
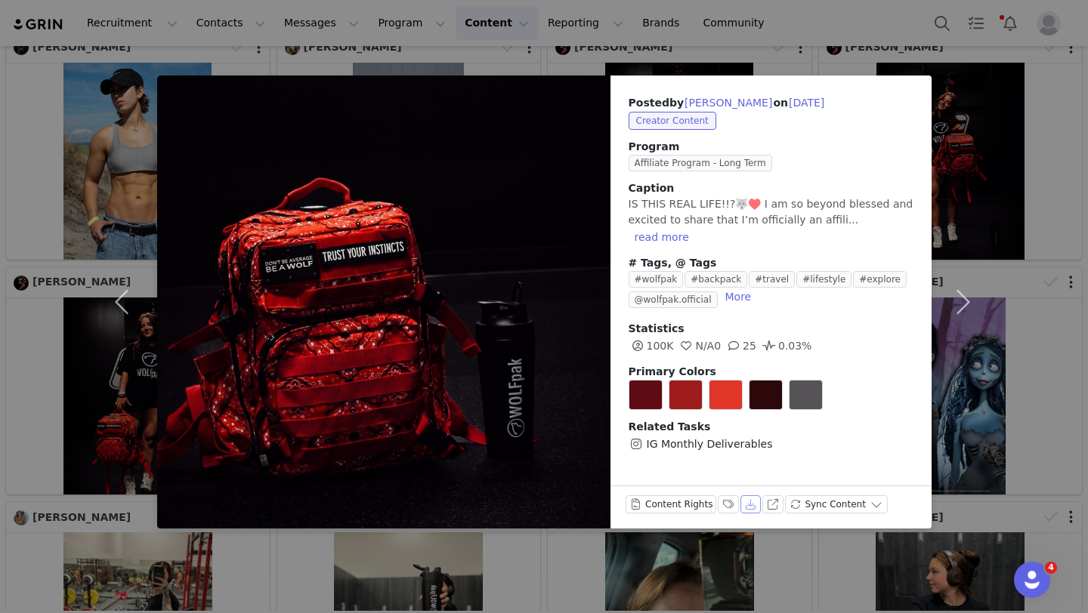
click at [747, 502] on button "Download" at bounding box center [750, 505] width 21 height 18
click at [965, 304] on button "button" at bounding box center [962, 302] width 63 height 453
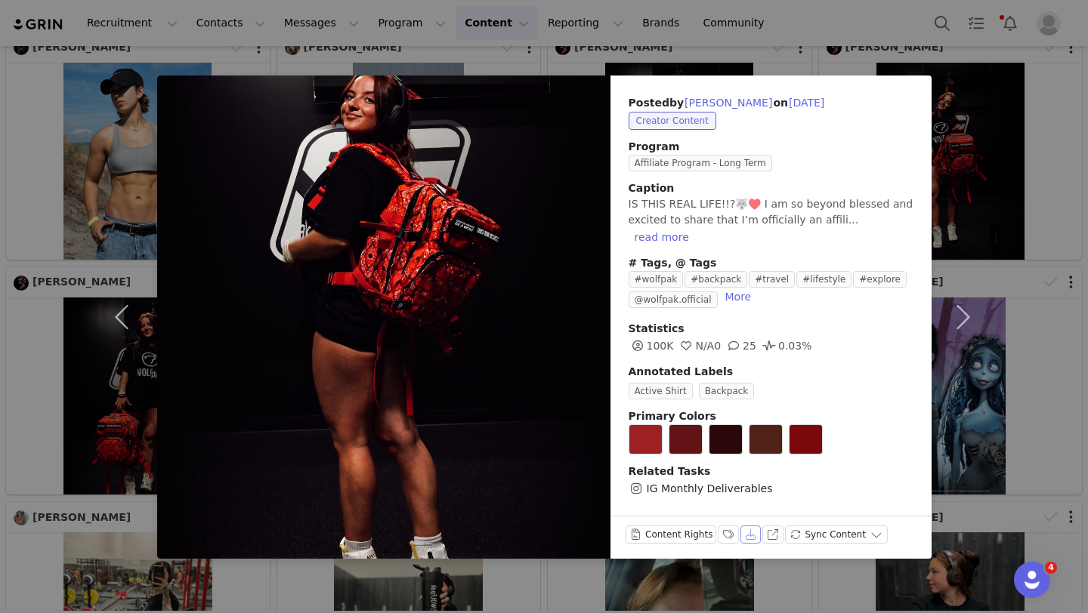
click at [746, 526] on button "Download" at bounding box center [750, 535] width 21 height 18
click at [966, 303] on button "button" at bounding box center [962, 317] width 63 height 483
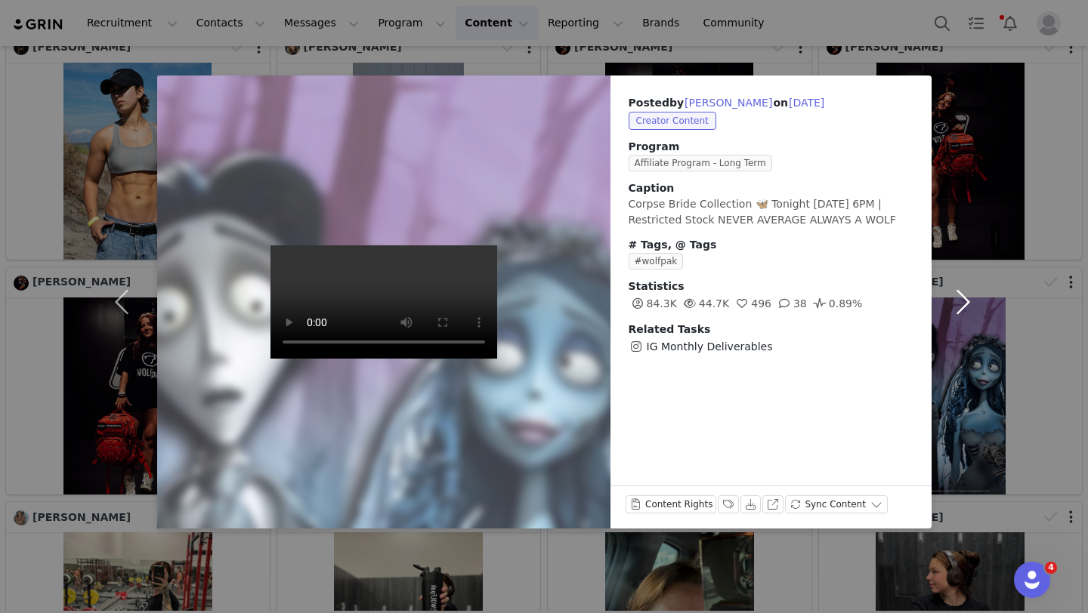
click at [964, 301] on button "button" at bounding box center [962, 302] width 63 height 453
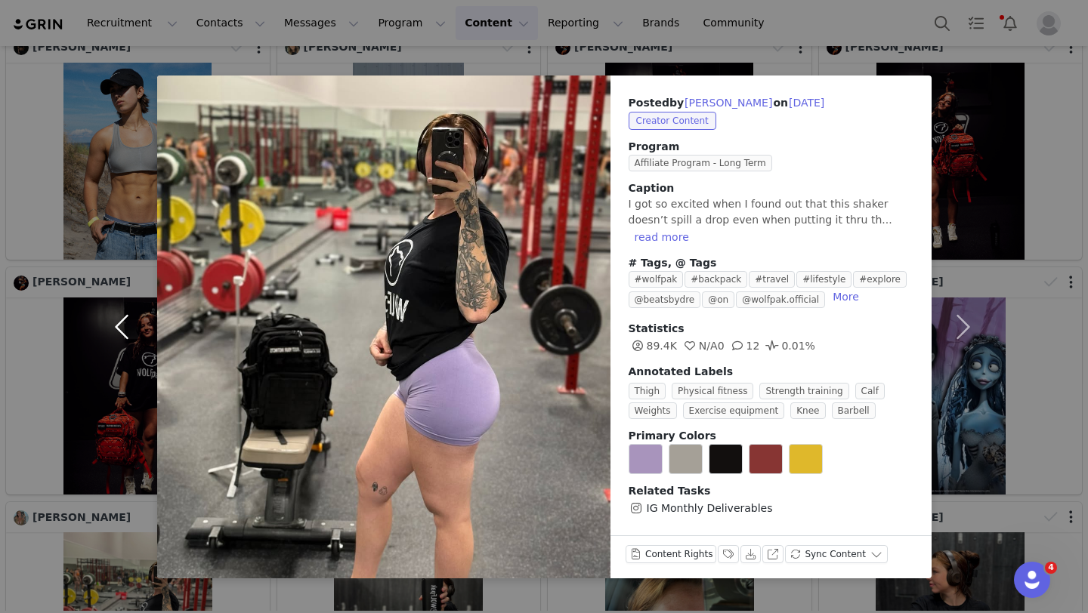
click at [122, 323] on button "button" at bounding box center [125, 327] width 63 height 503
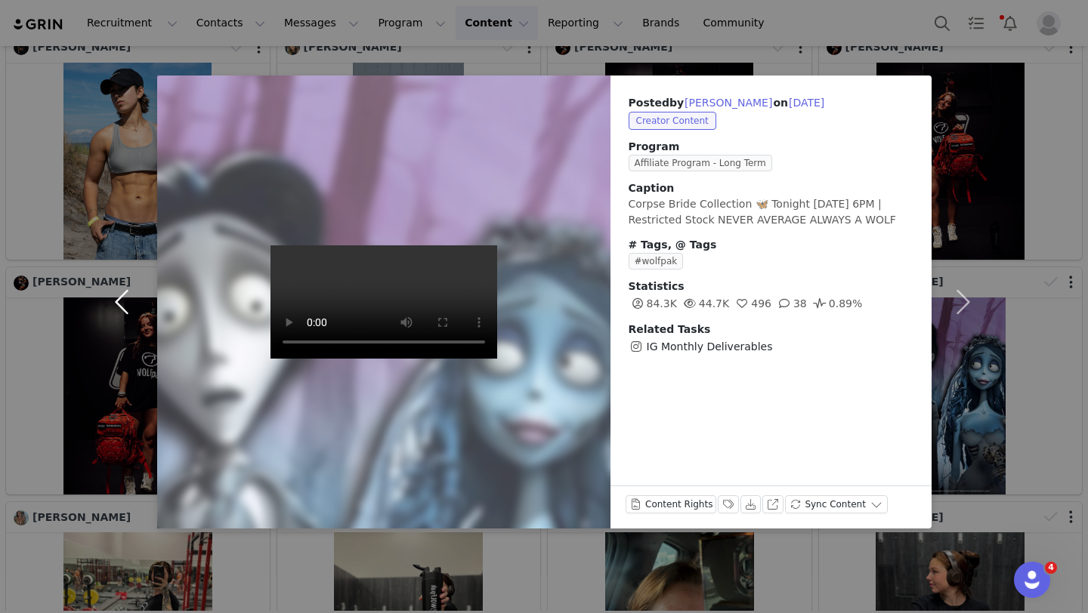
click at [122, 307] on button "button" at bounding box center [125, 302] width 63 height 453
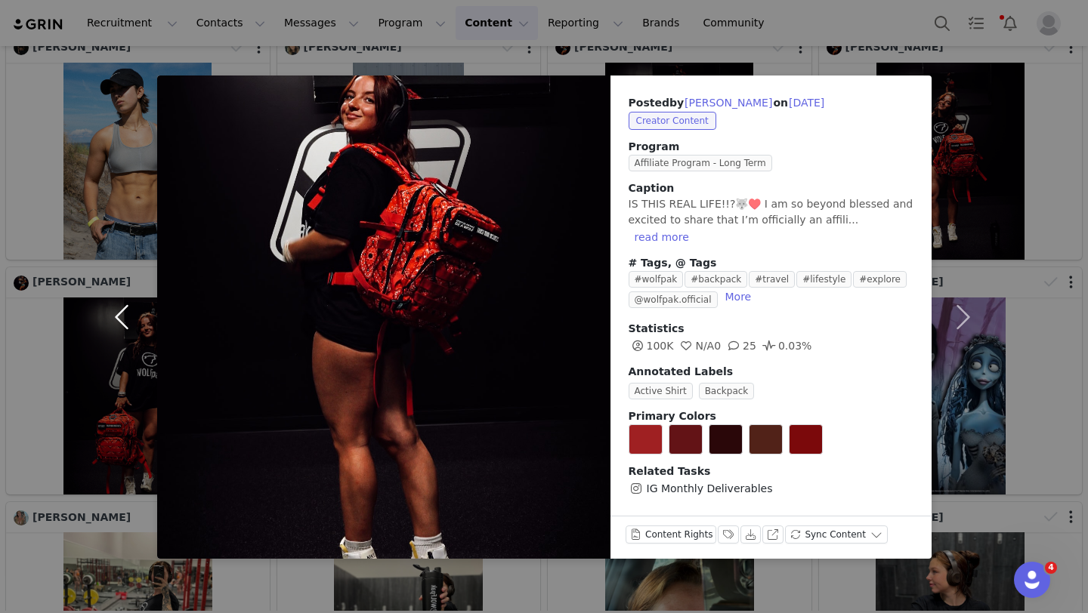
click at [122, 307] on button "button" at bounding box center [125, 317] width 63 height 483
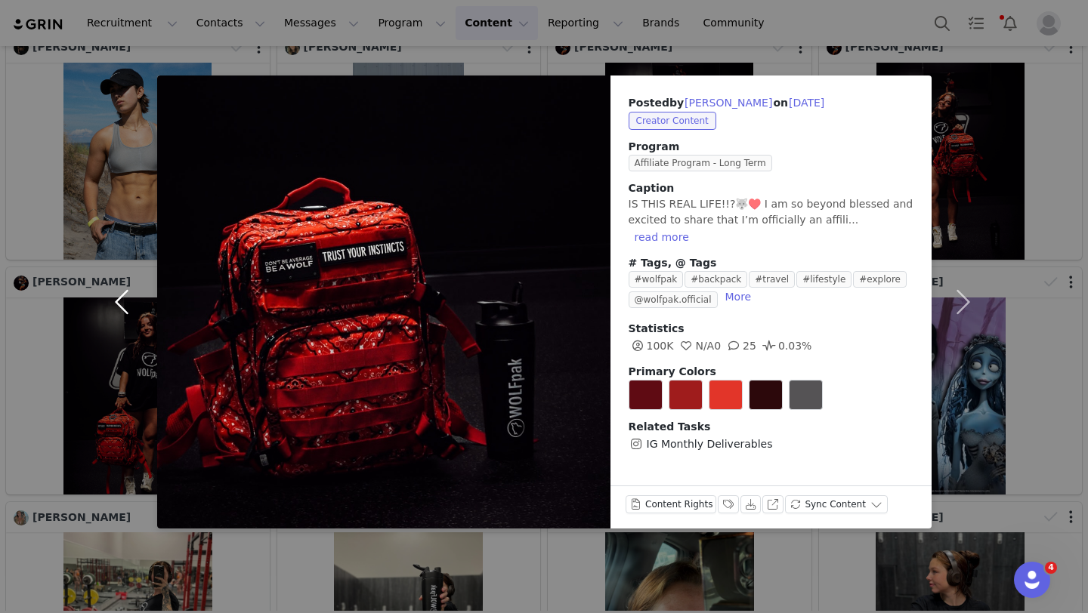
click at [122, 307] on button "button" at bounding box center [125, 302] width 63 height 453
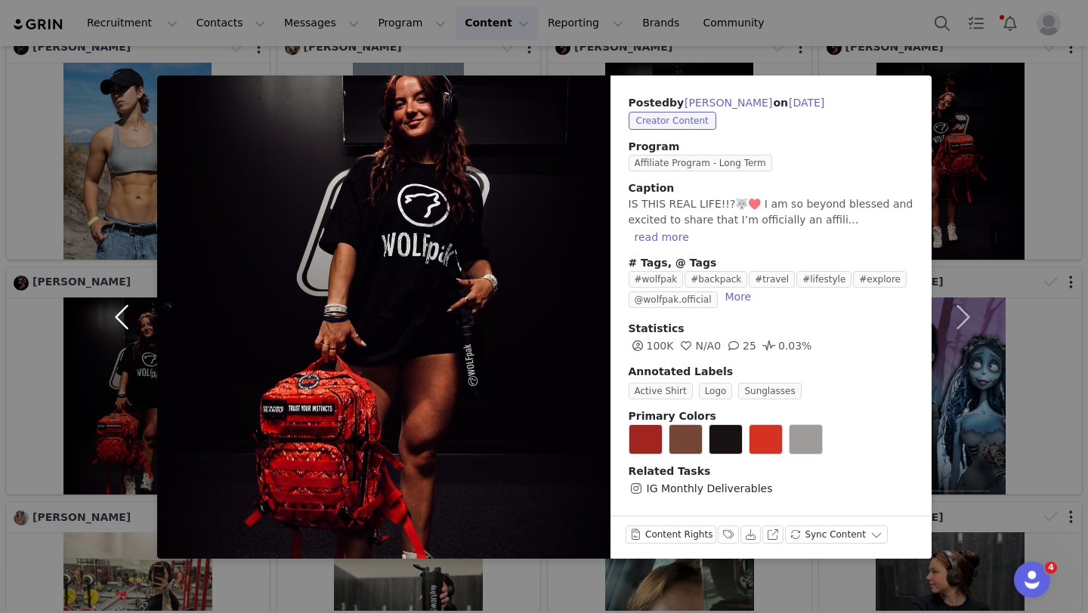
click at [122, 307] on button "button" at bounding box center [125, 317] width 63 height 483
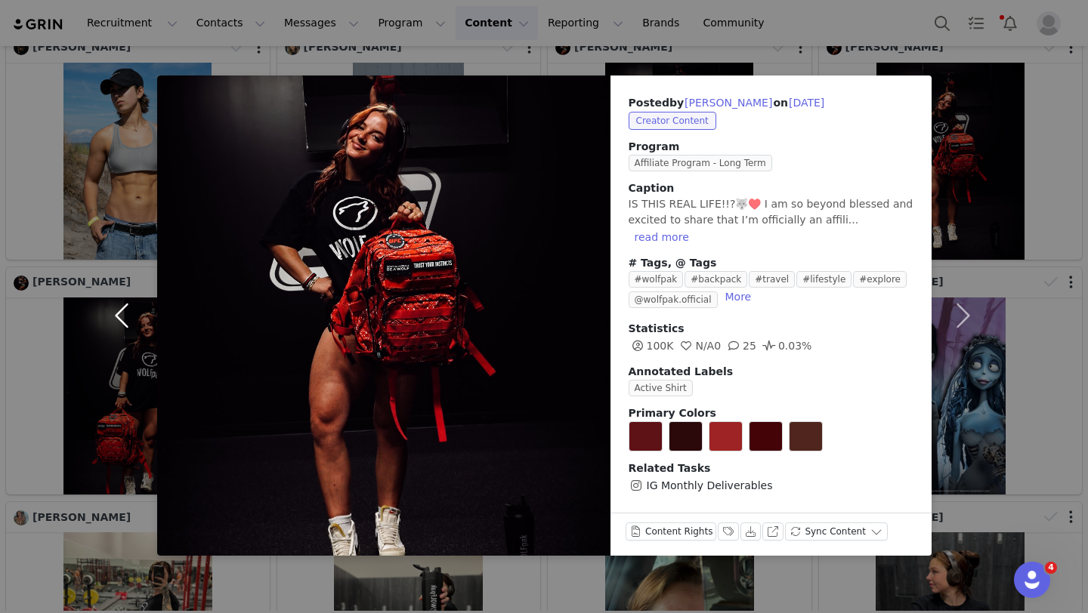
click at [122, 307] on button "button" at bounding box center [125, 316] width 63 height 480
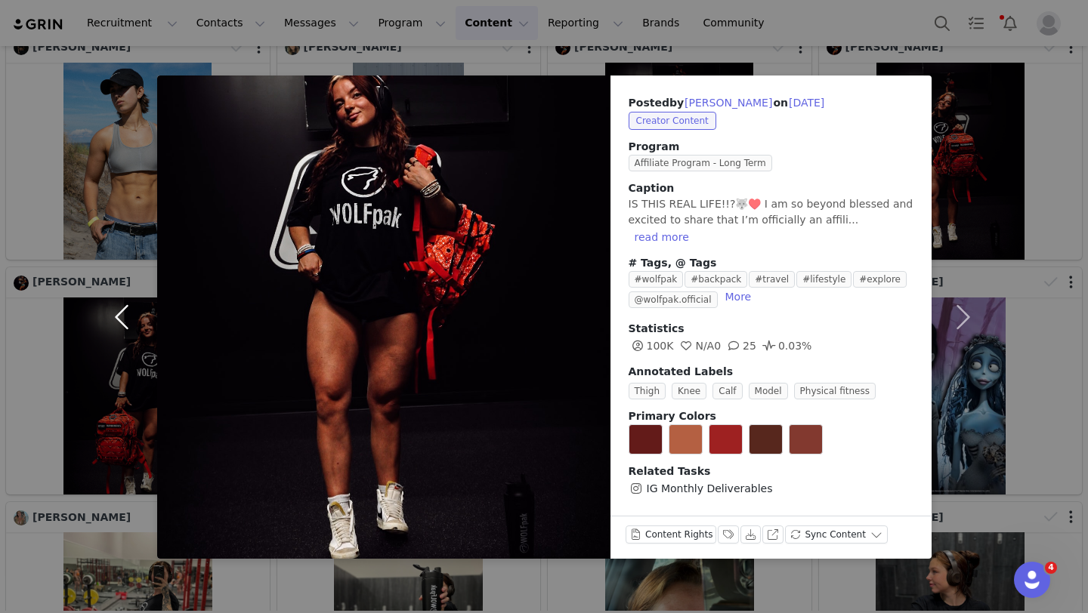
click at [123, 309] on button "button" at bounding box center [125, 317] width 63 height 483
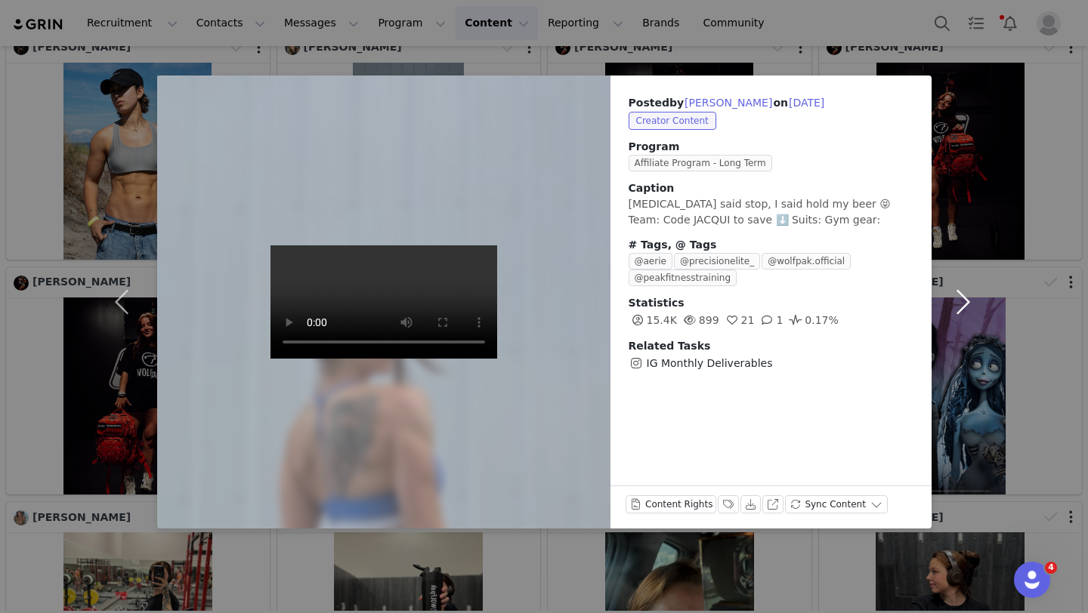
click at [963, 307] on button "button" at bounding box center [962, 302] width 63 height 453
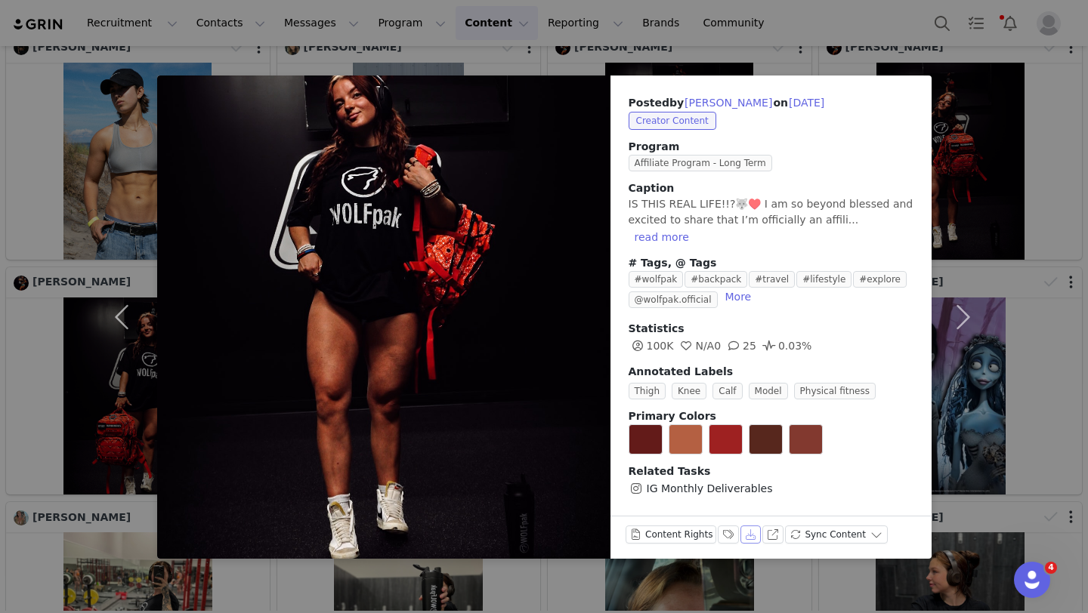
click at [748, 526] on button "Download" at bounding box center [750, 535] width 21 height 18
